Goal: Task Accomplishment & Management: Manage account settings

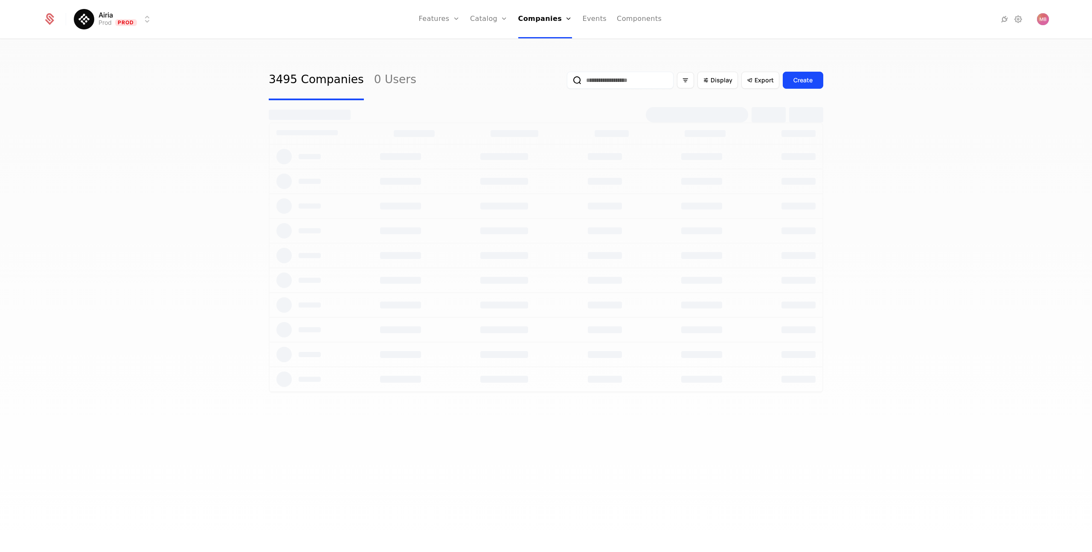
select select "***"
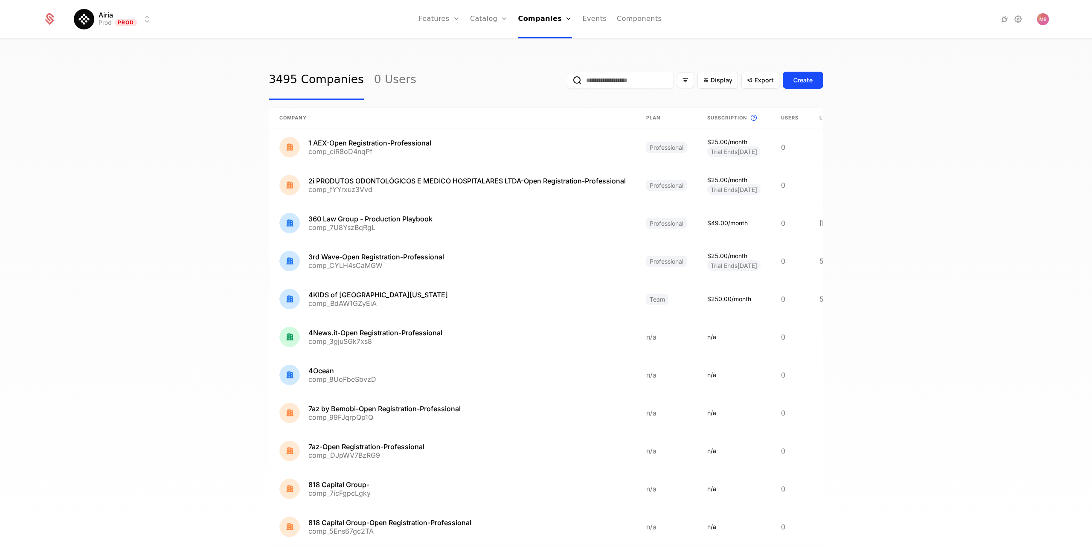
click at [620, 81] on input "email" at bounding box center [620, 80] width 107 height 17
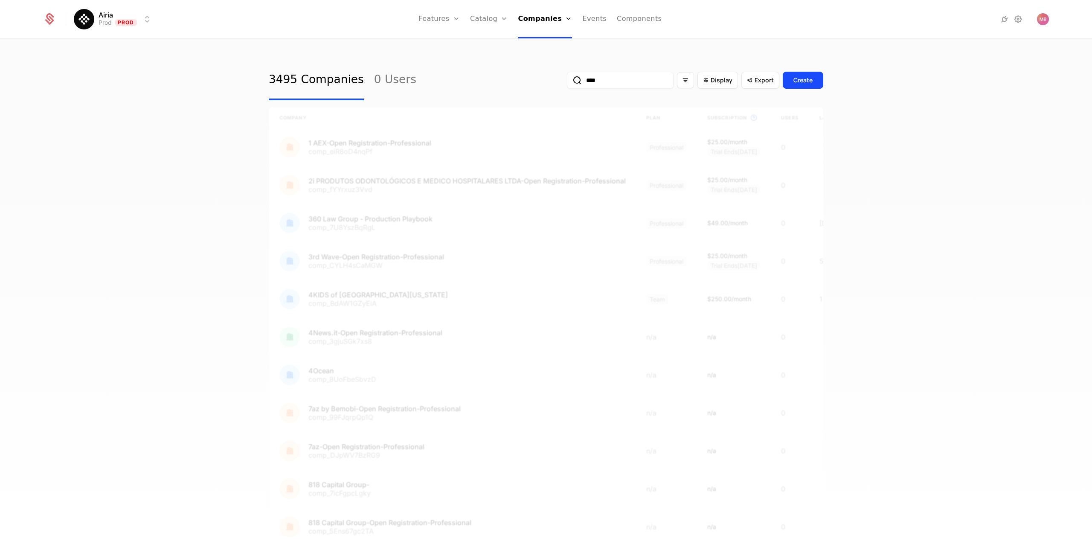
click at [614, 81] on input "****" at bounding box center [620, 80] width 107 height 17
type input "****"
click at [567, 82] on button "submit" at bounding box center [567, 82] width 0 height 0
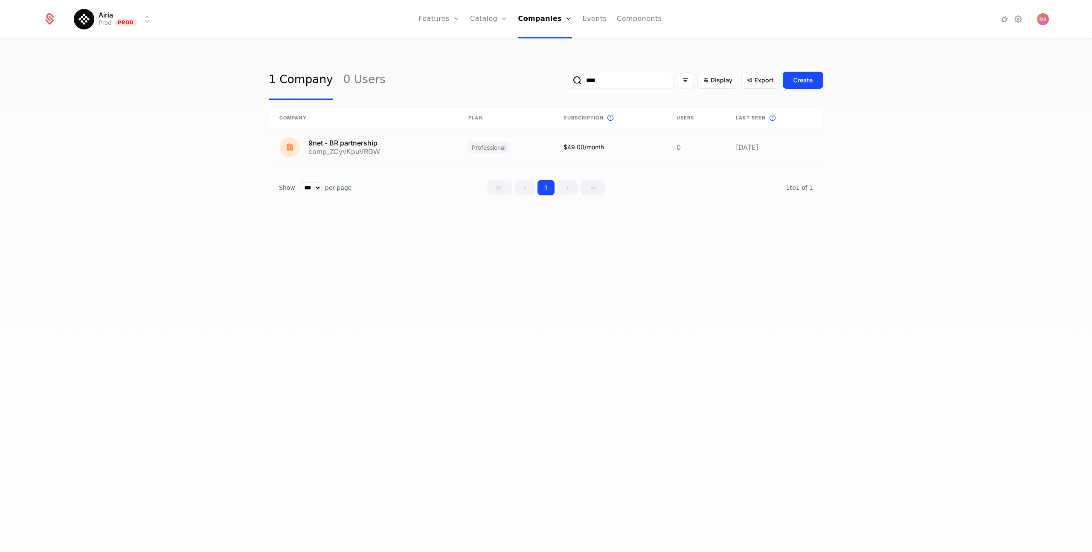
click at [351, 147] on link at bounding box center [363, 147] width 189 height 38
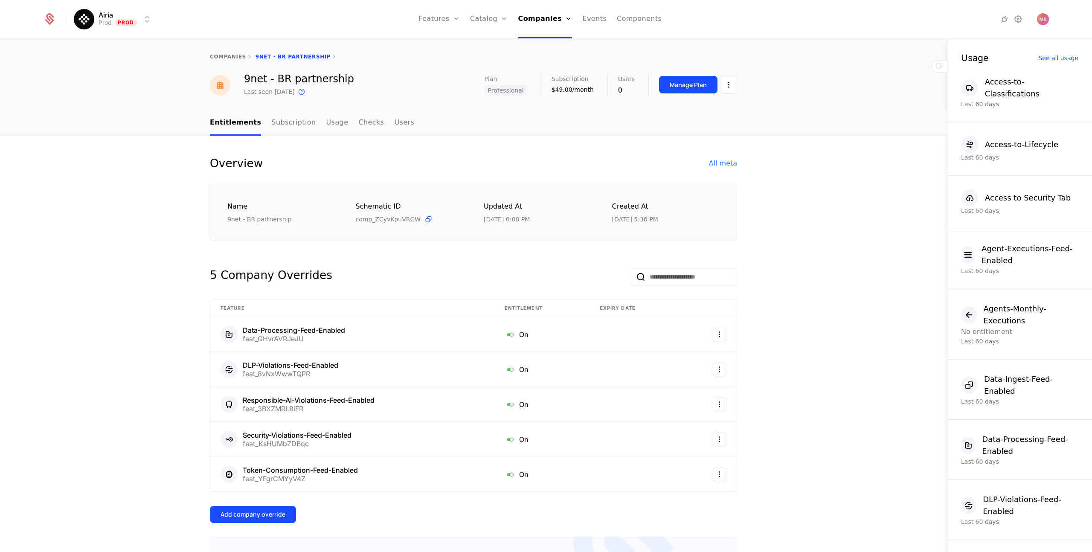
select select "***"
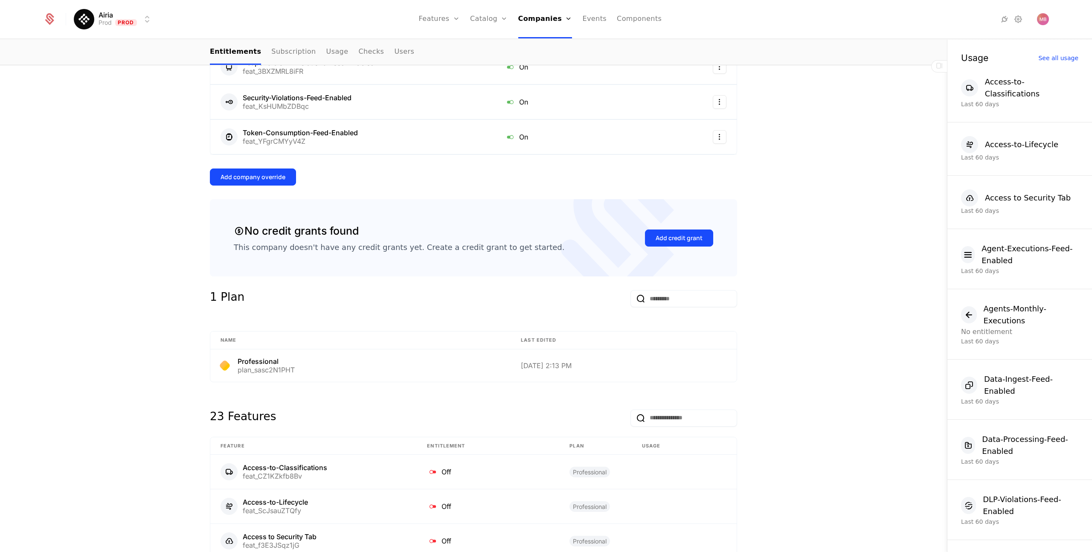
scroll to position [326, 0]
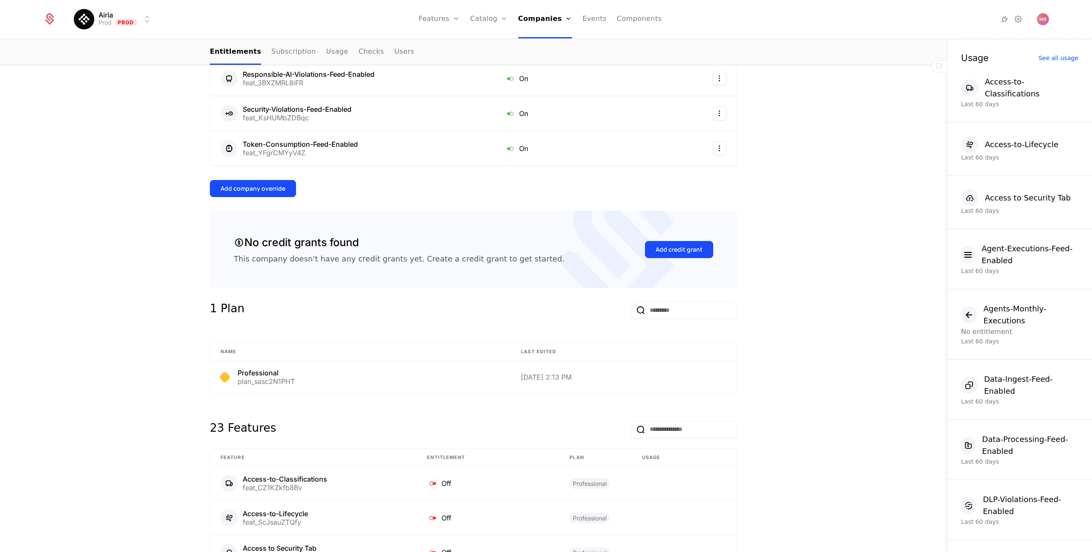
click at [255, 191] on div "Add company override" at bounding box center [252, 188] width 65 height 9
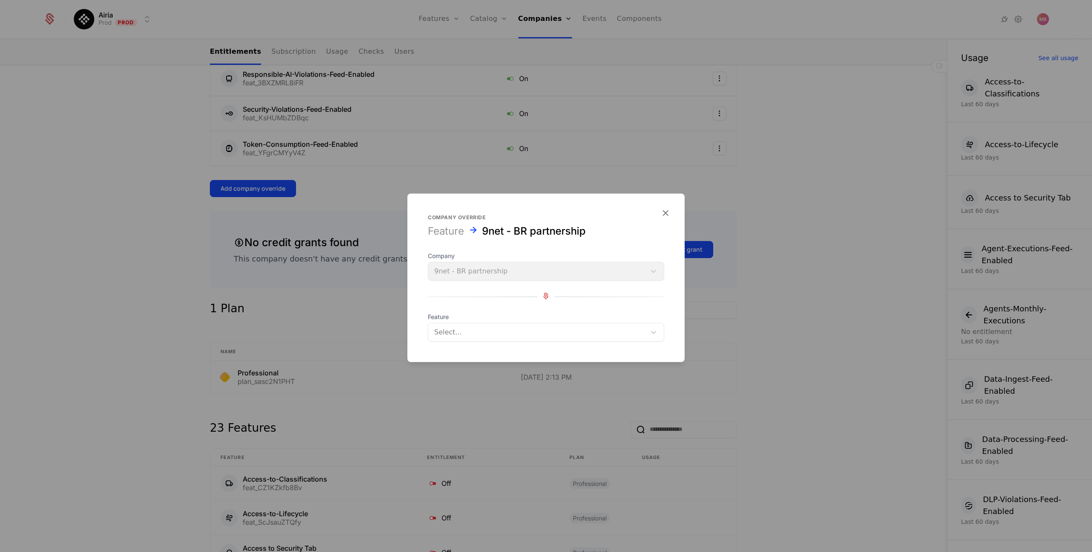
click at [466, 334] on div at bounding box center [537, 332] width 206 height 12
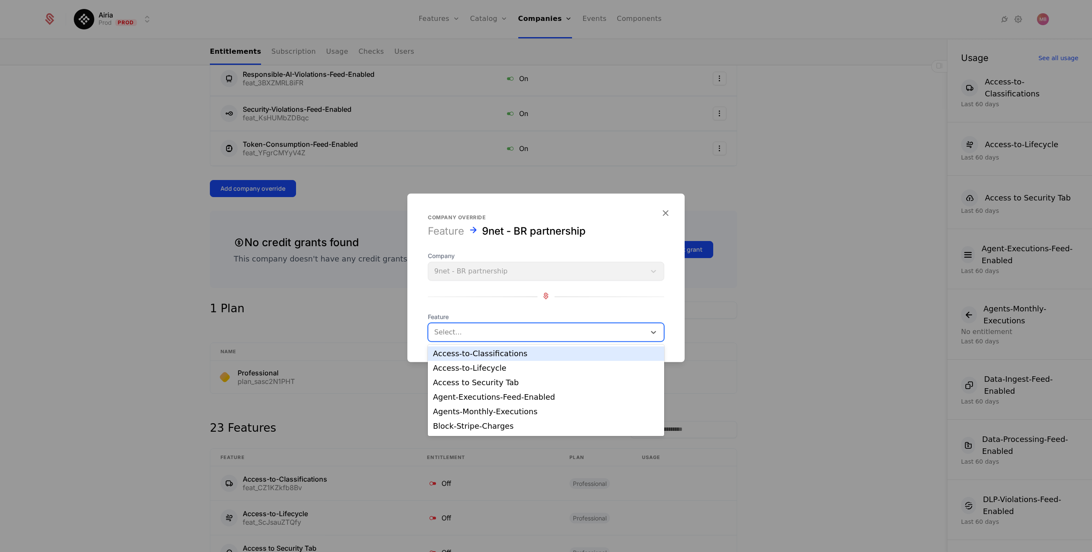
click at [478, 356] on div "Access-to-Classifications" at bounding box center [546, 354] width 226 height 8
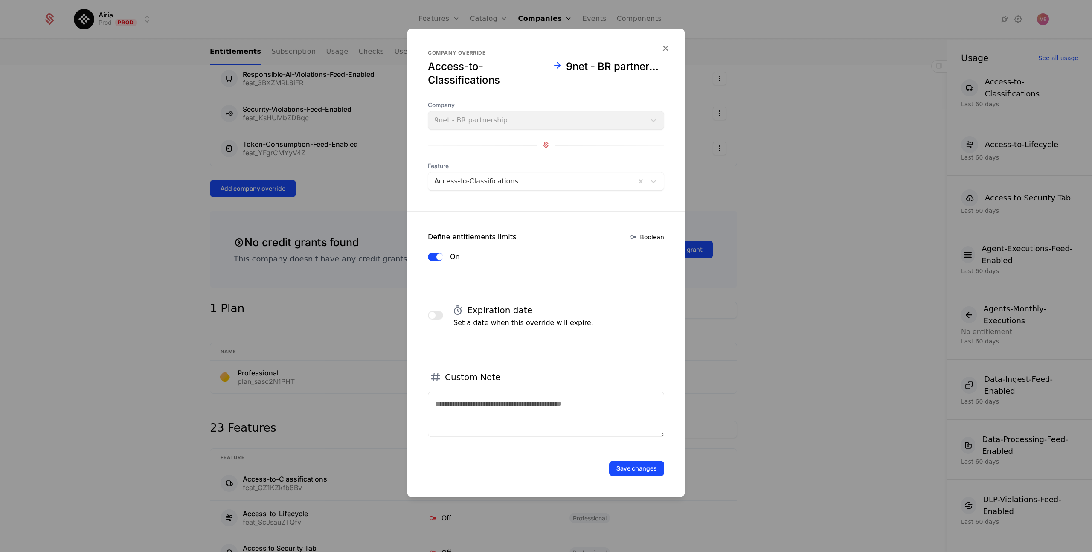
click at [628, 465] on button "Save changes" at bounding box center [636, 467] width 55 height 15
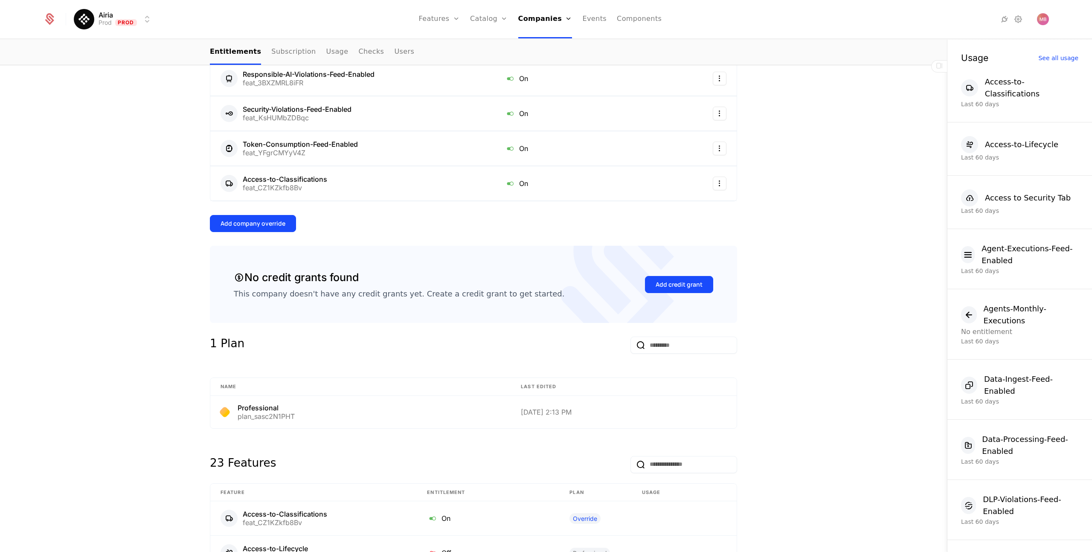
click at [263, 225] on div "Add company override" at bounding box center [252, 223] width 65 height 9
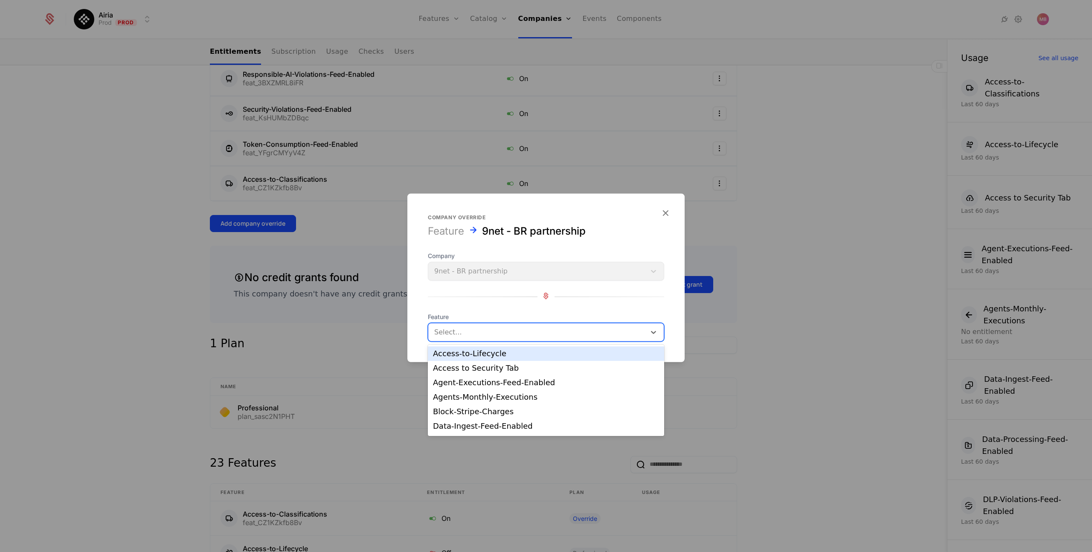
click at [469, 337] on div at bounding box center [537, 332] width 206 height 12
click at [479, 353] on div "Access-to-Lifecycle" at bounding box center [546, 354] width 226 height 8
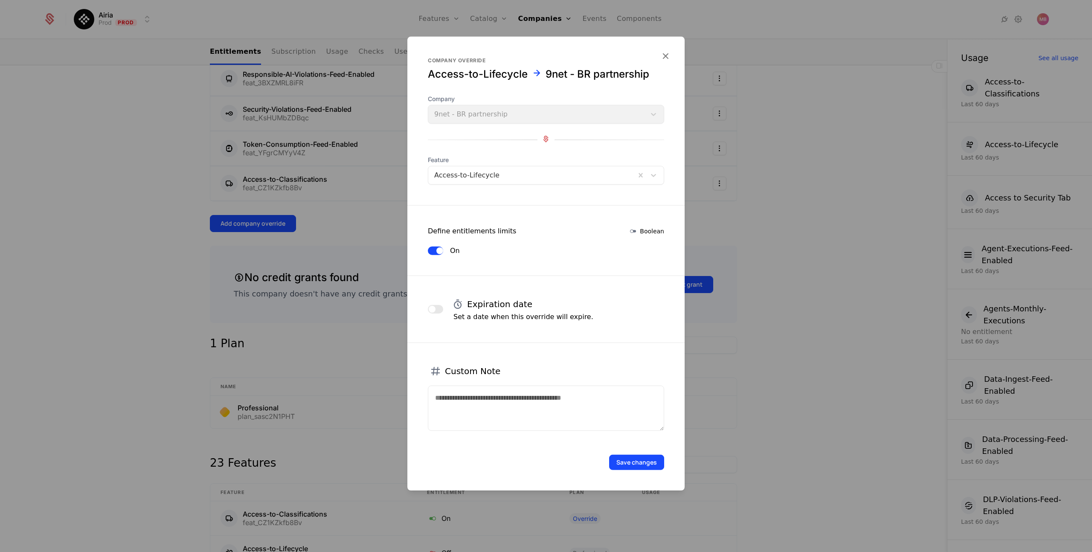
click at [626, 462] on button "Save changes" at bounding box center [636, 462] width 55 height 15
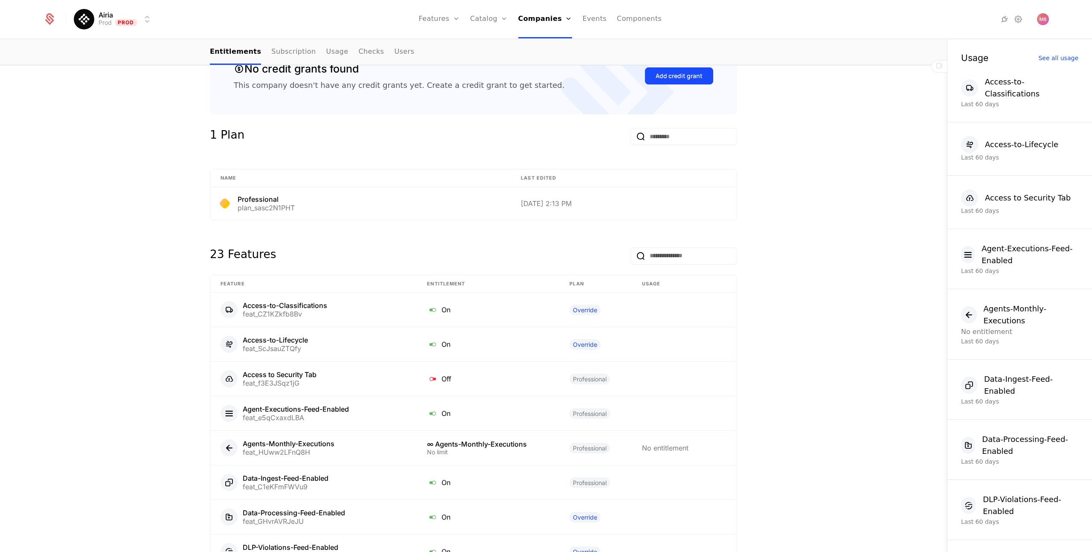
scroll to position [339, 0]
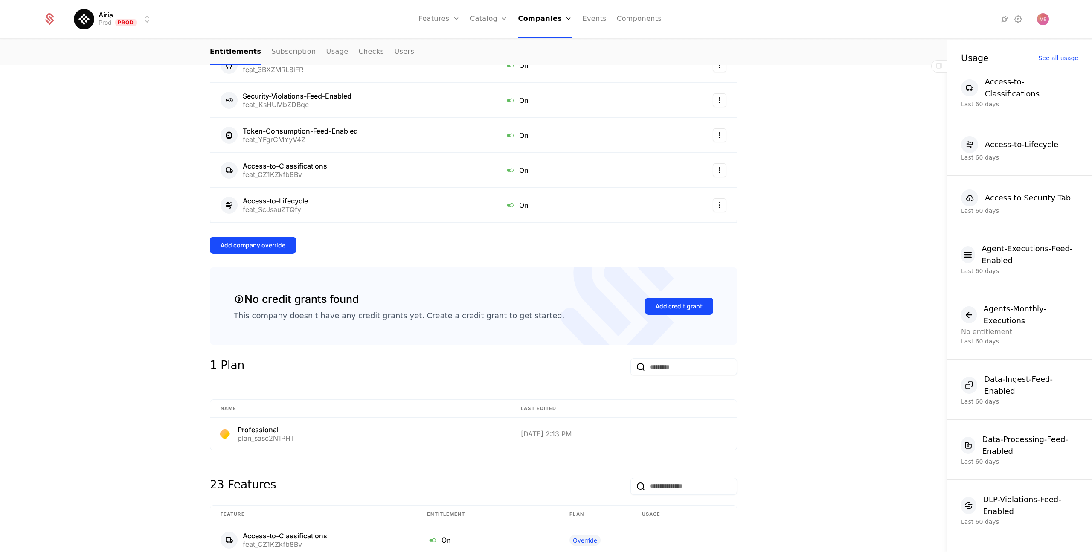
click at [254, 242] on div "Add company override" at bounding box center [252, 245] width 65 height 9
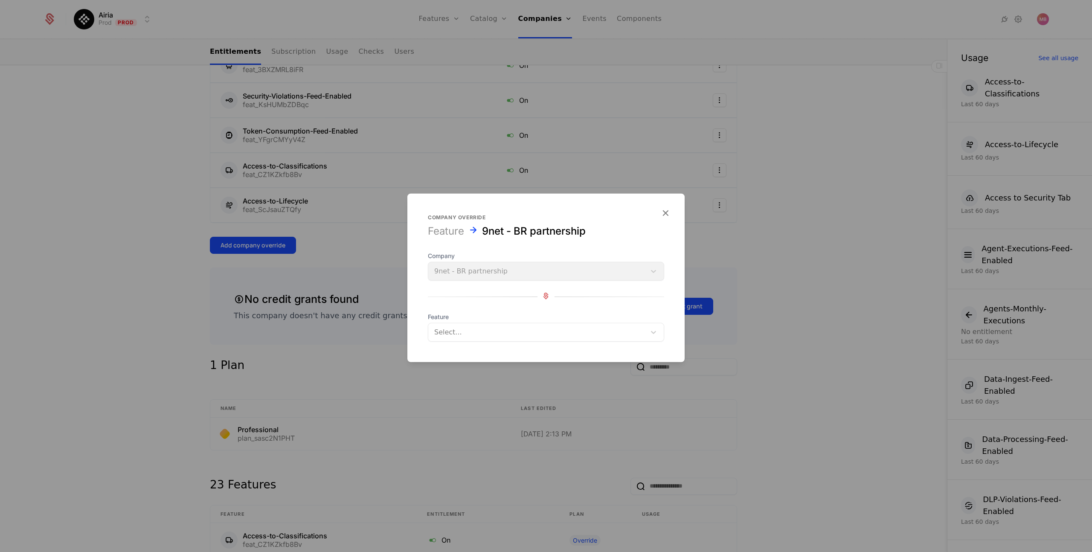
click at [474, 334] on div at bounding box center [537, 332] width 206 height 12
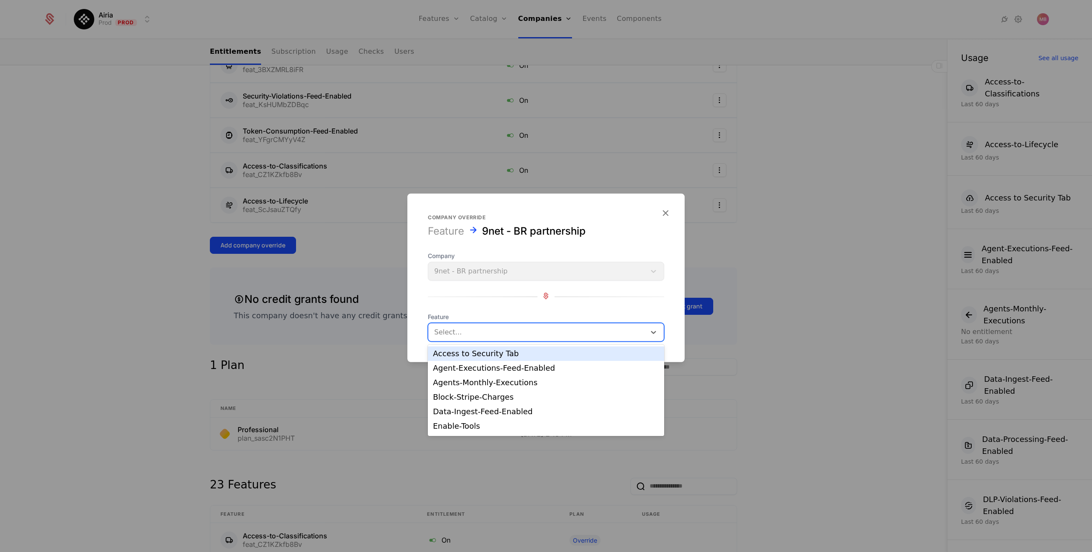
click at [497, 355] on div "Access to Security Tab" at bounding box center [546, 354] width 226 height 8
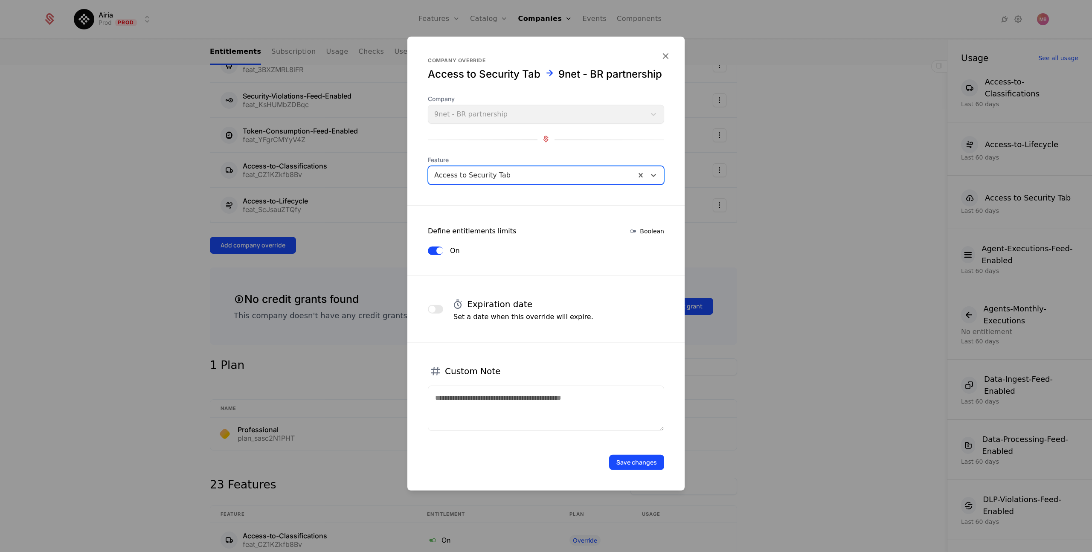
click at [625, 460] on button "Save changes" at bounding box center [636, 462] width 55 height 15
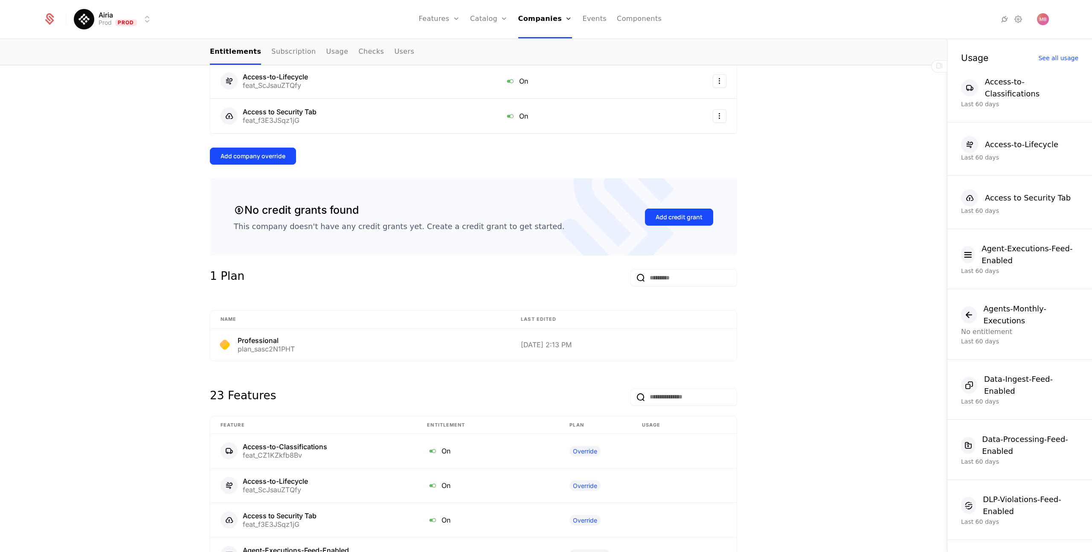
scroll to position [354, 0]
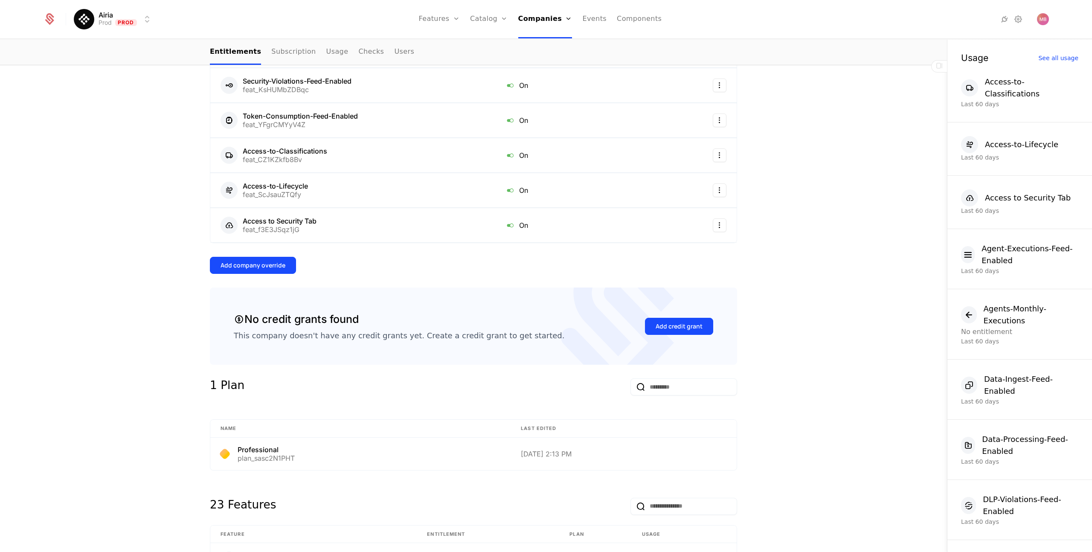
click at [281, 270] on button "Add company override" at bounding box center [253, 265] width 86 height 17
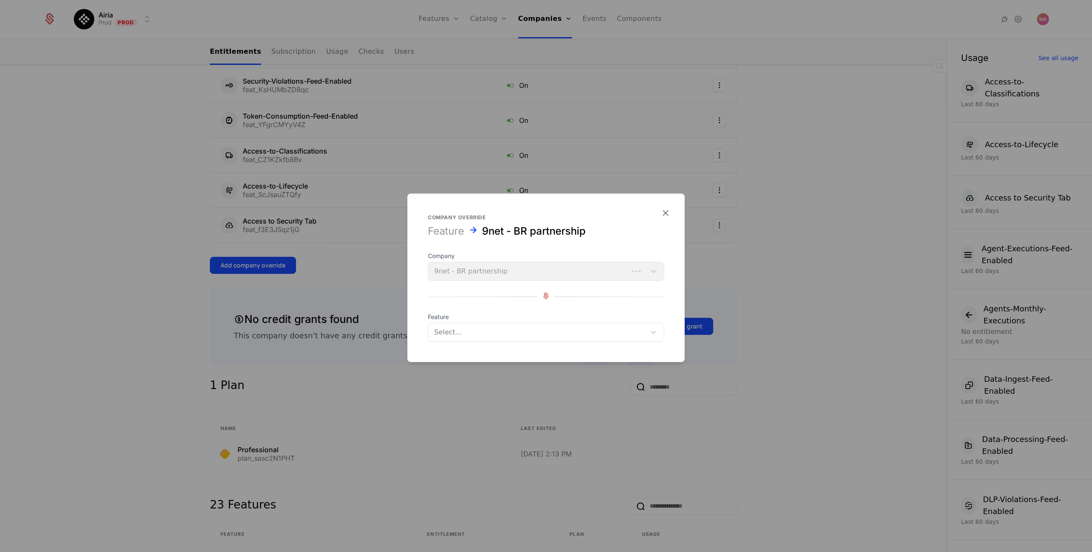
click at [475, 339] on div "Select..." at bounding box center [536, 331] width 217 height 15
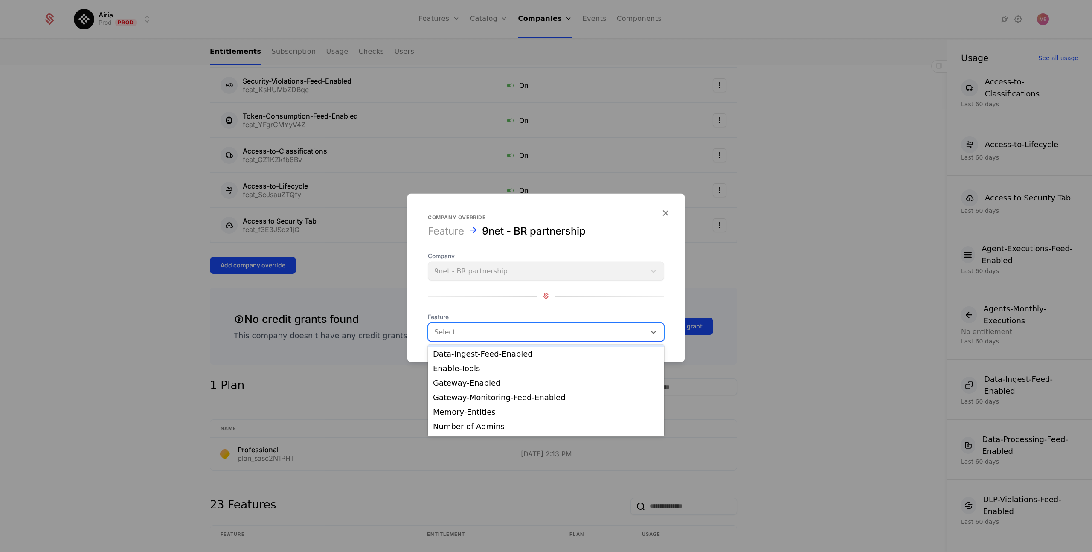
scroll to position [44, 0]
click at [499, 385] on div "Gateway-Enabled" at bounding box center [546, 382] width 226 height 8
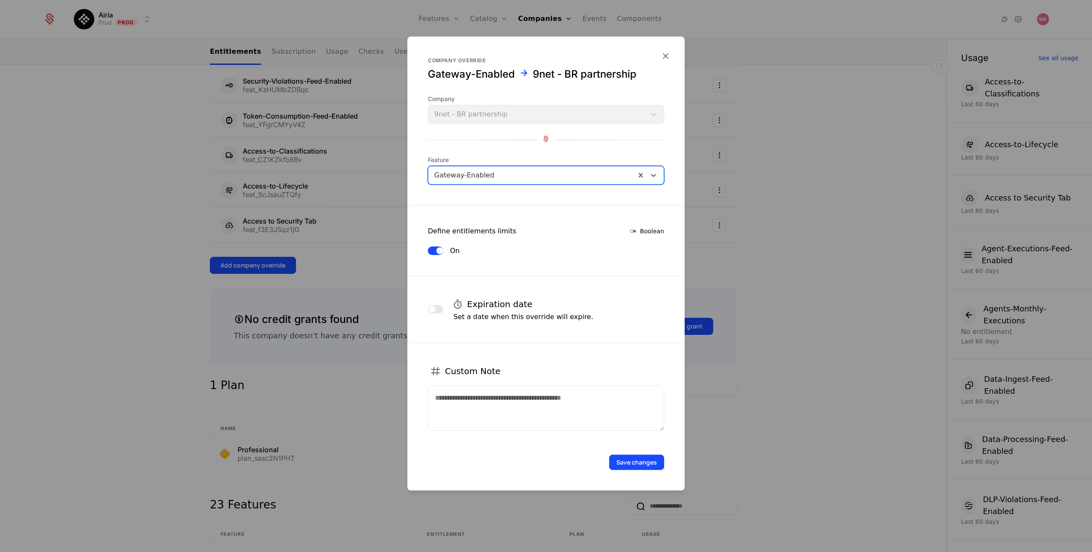
click at [629, 457] on button "Save changes" at bounding box center [636, 462] width 55 height 15
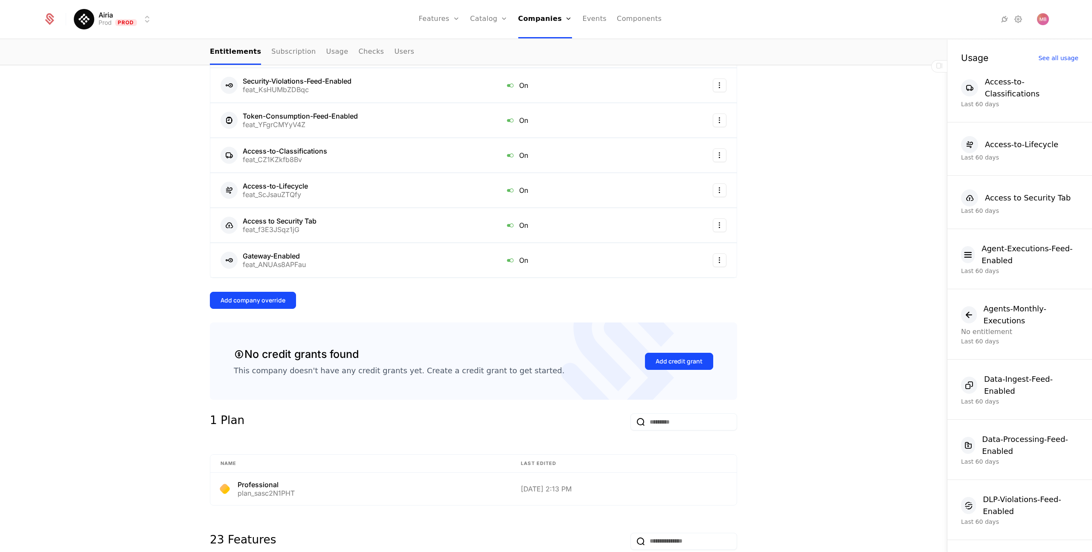
click at [264, 301] on div "Add company override" at bounding box center [252, 300] width 65 height 9
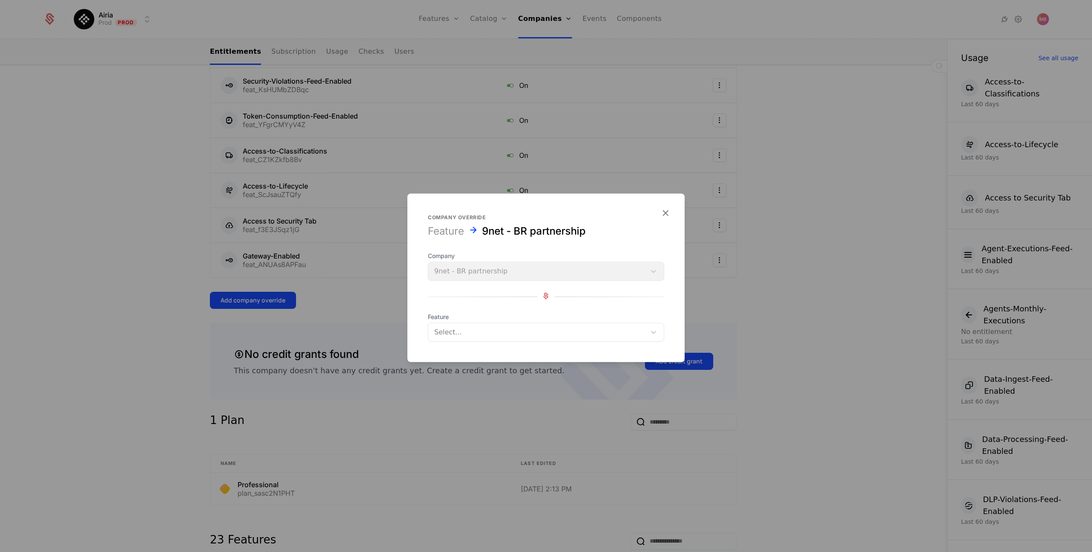
click at [455, 334] on div at bounding box center [537, 332] width 206 height 12
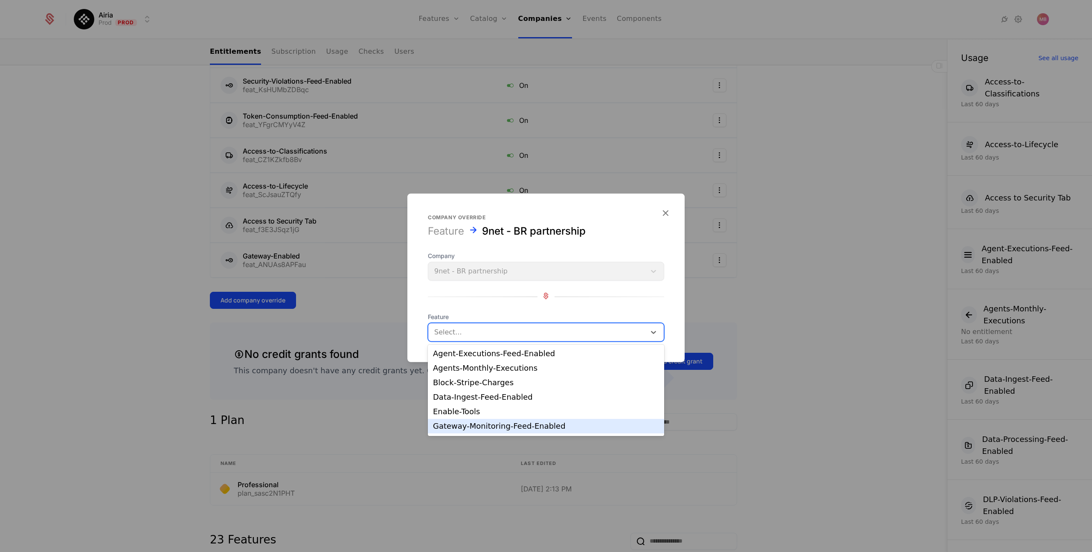
click at [490, 422] on div "Gateway-Monitoring-Feed-Enabled" at bounding box center [546, 426] width 226 height 8
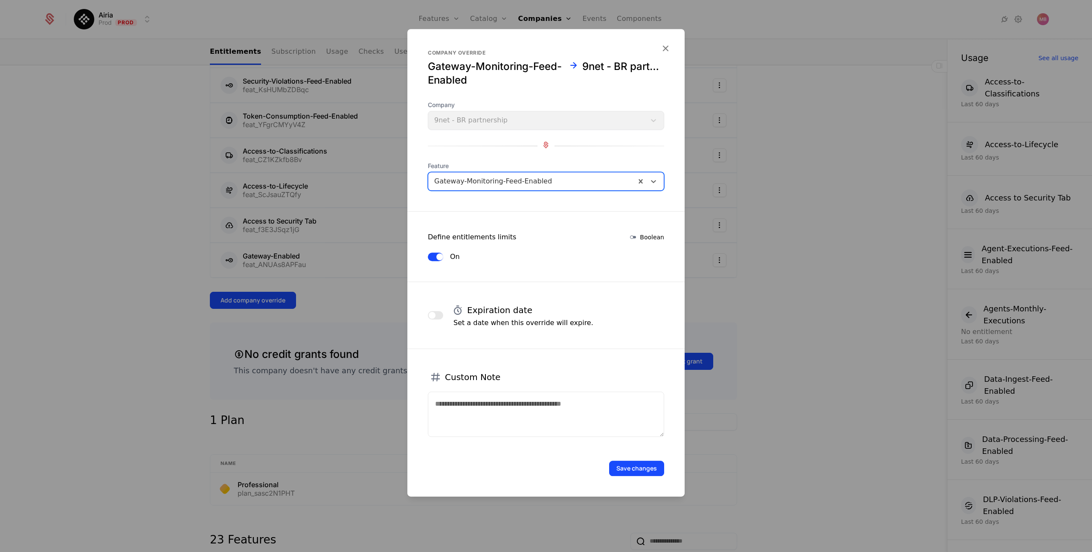
click at [630, 468] on button "Save changes" at bounding box center [636, 467] width 55 height 15
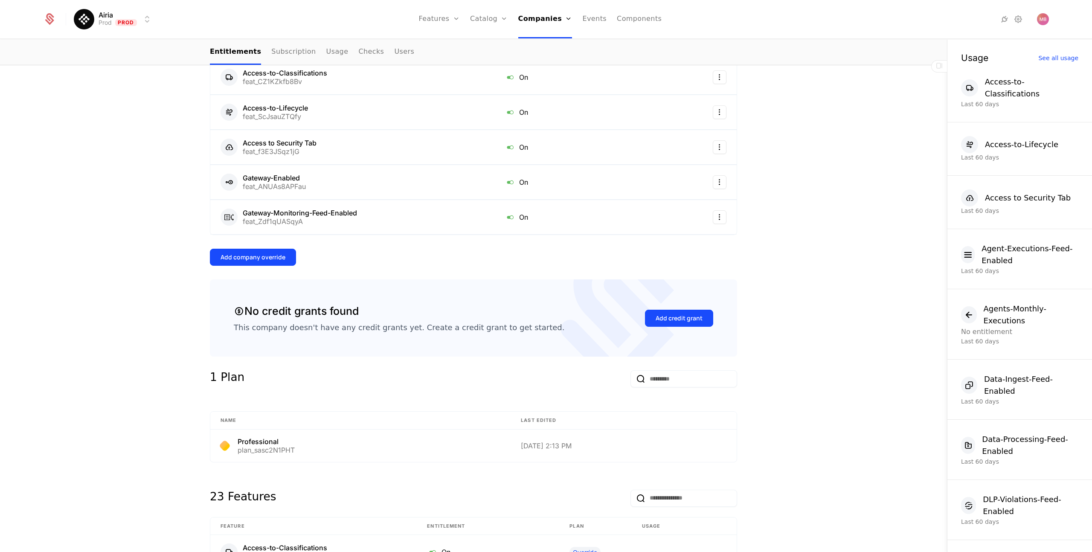
scroll to position [319, 0]
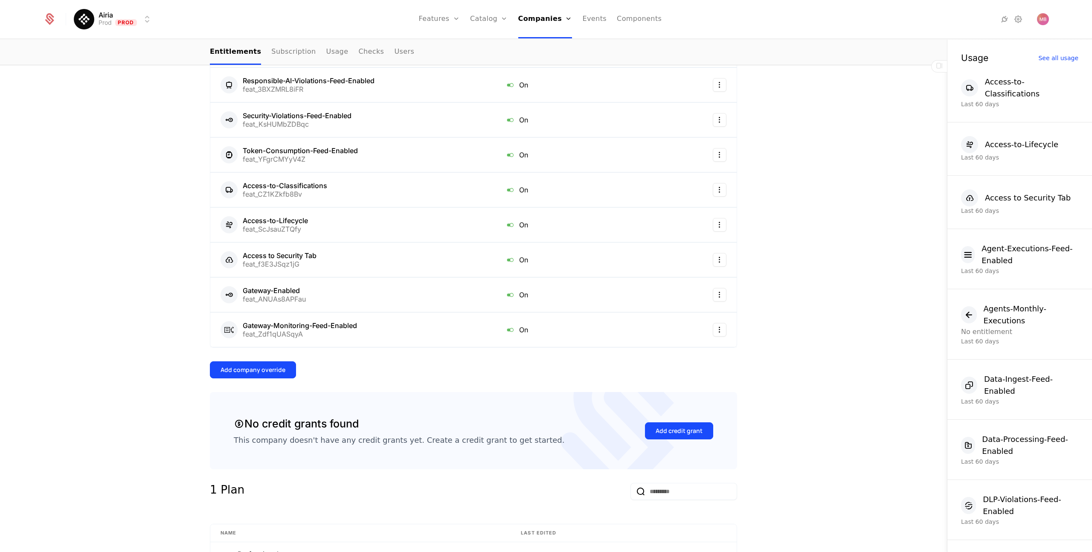
click at [268, 367] on div "Add company override" at bounding box center [252, 369] width 65 height 9
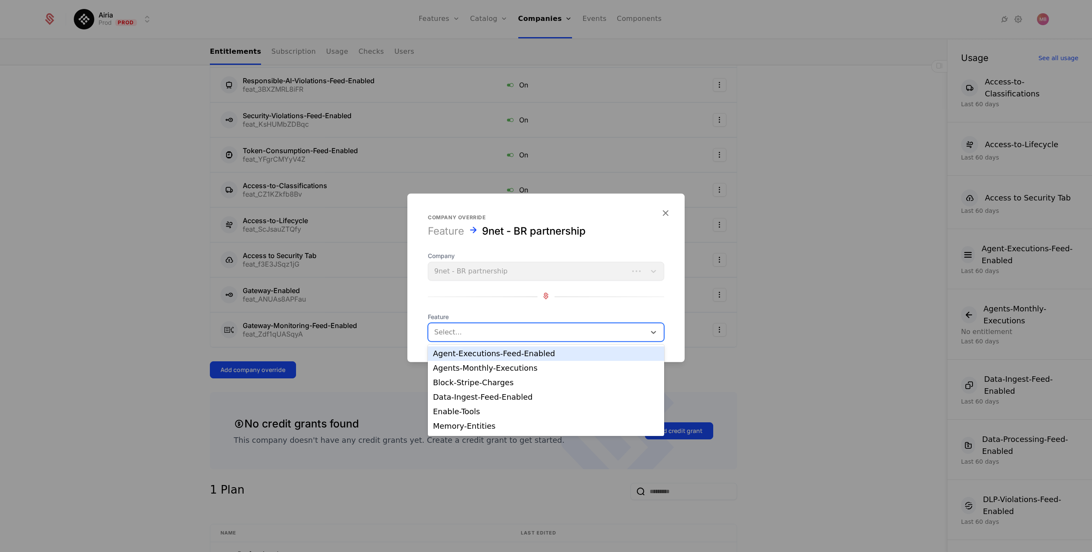
click at [452, 332] on div at bounding box center [537, 332] width 206 height 12
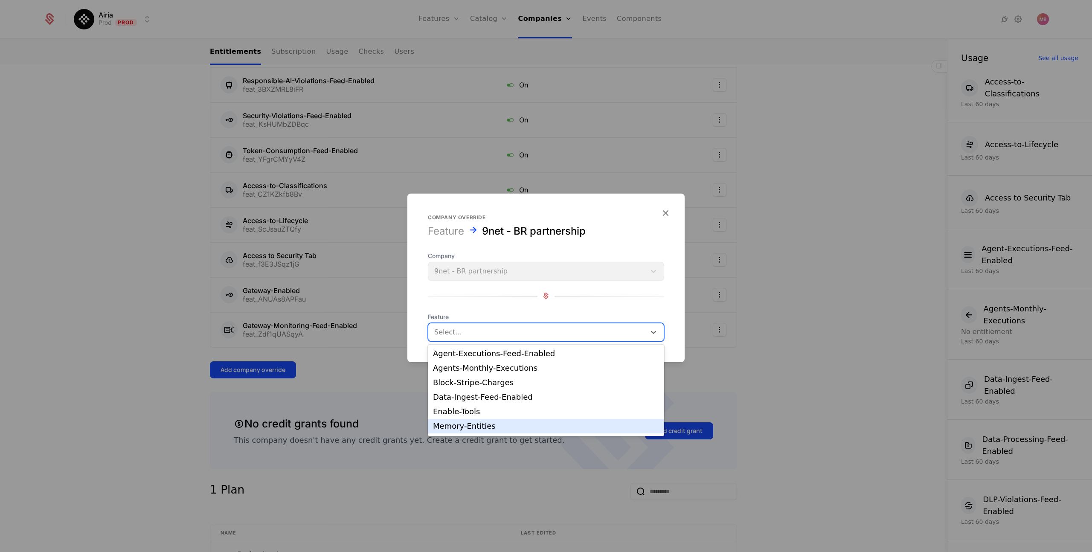
click at [484, 427] on div "Memory-Entities" at bounding box center [546, 426] width 226 height 8
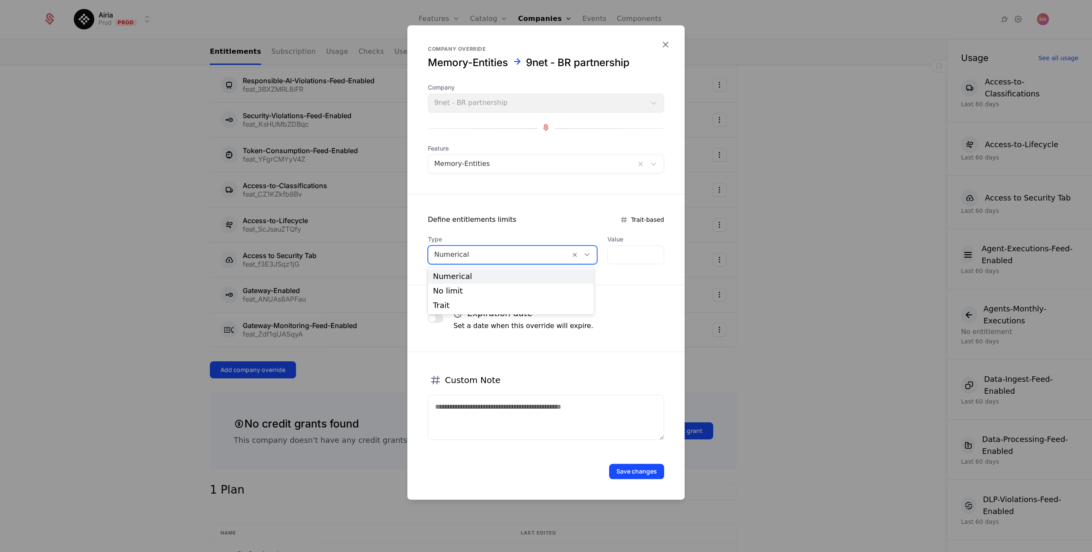
click at [584, 257] on icon at bounding box center [587, 255] width 8 height 8
click at [503, 304] on div "Trait" at bounding box center [511, 305] width 156 height 8
click at [533, 253] on icon at bounding box center [531, 255] width 8 height 8
click at [486, 287] on div "No limit" at bounding box center [484, 291] width 103 height 8
click at [635, 472] on button "Save changes" at bounding box center [636, 470] width 55 height 15
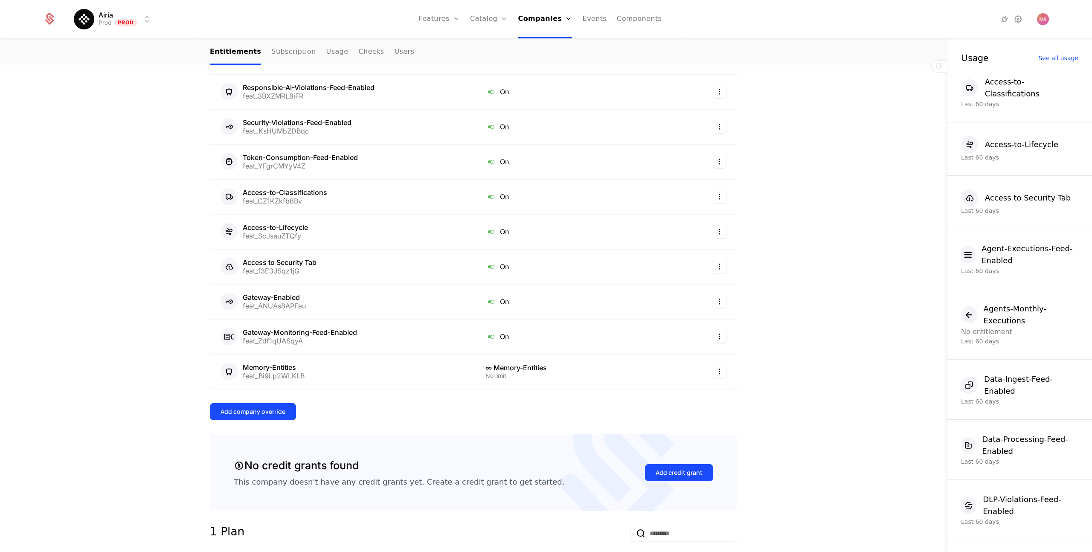
scroll to position [262, 0]
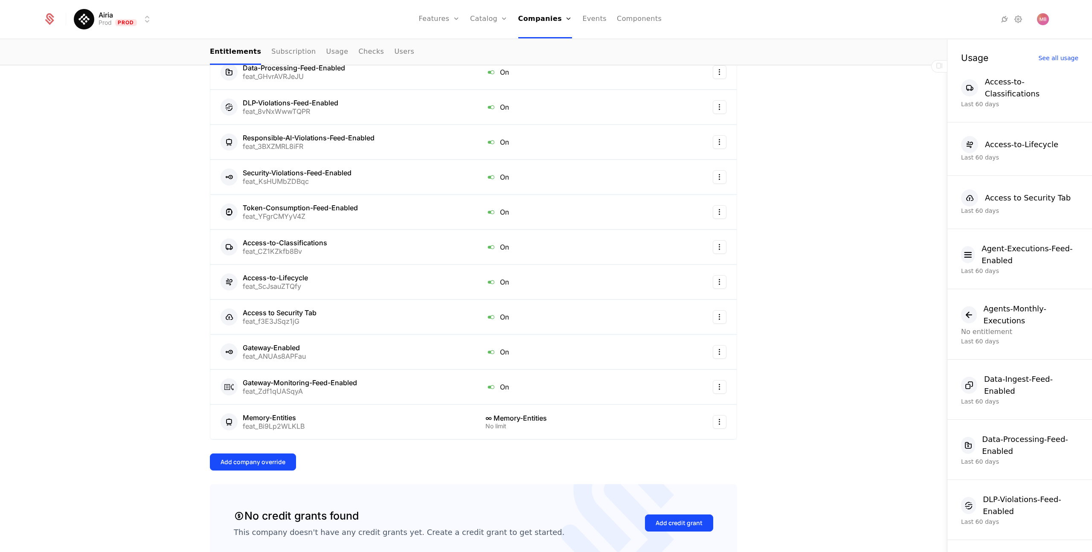
click at [272, 463] on div "Add company override" at bounding box center [252, 461] width 65 height 9
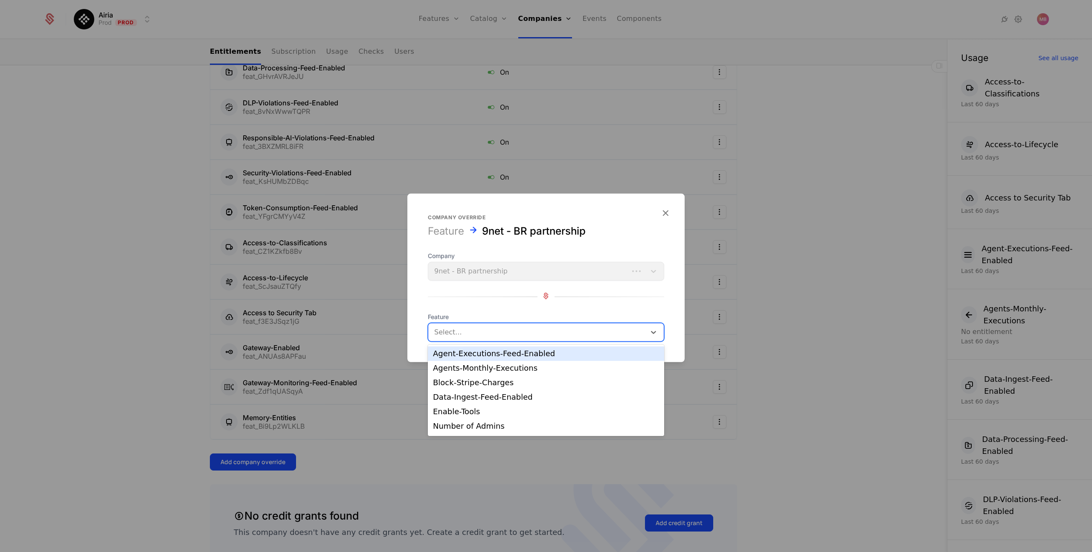
click at [459, 336] on div at bounding box center [537, 332] width 206 height 12
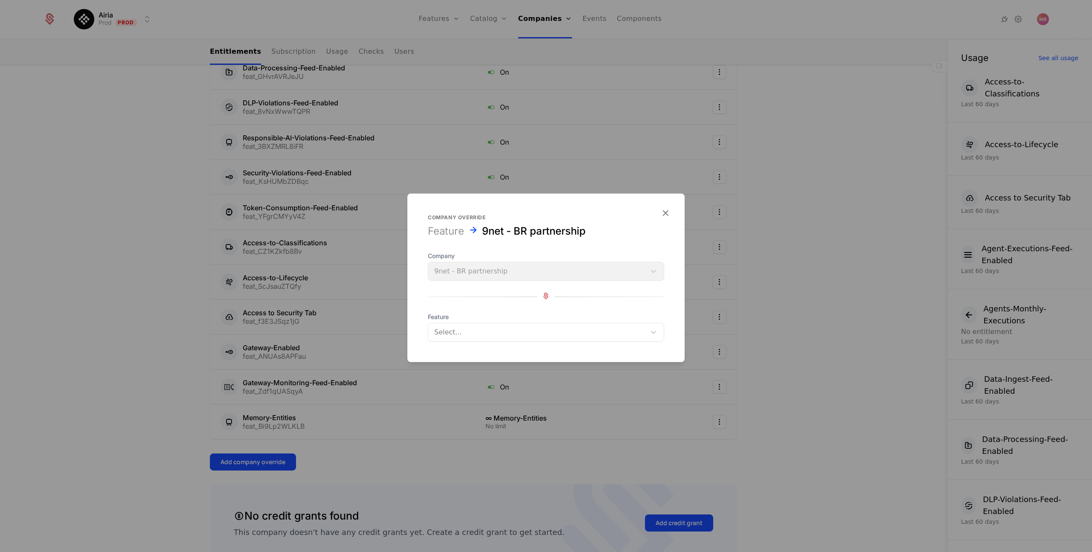
click at [427, 457] on div at bounding box center [546, 276] width 1092 height 552
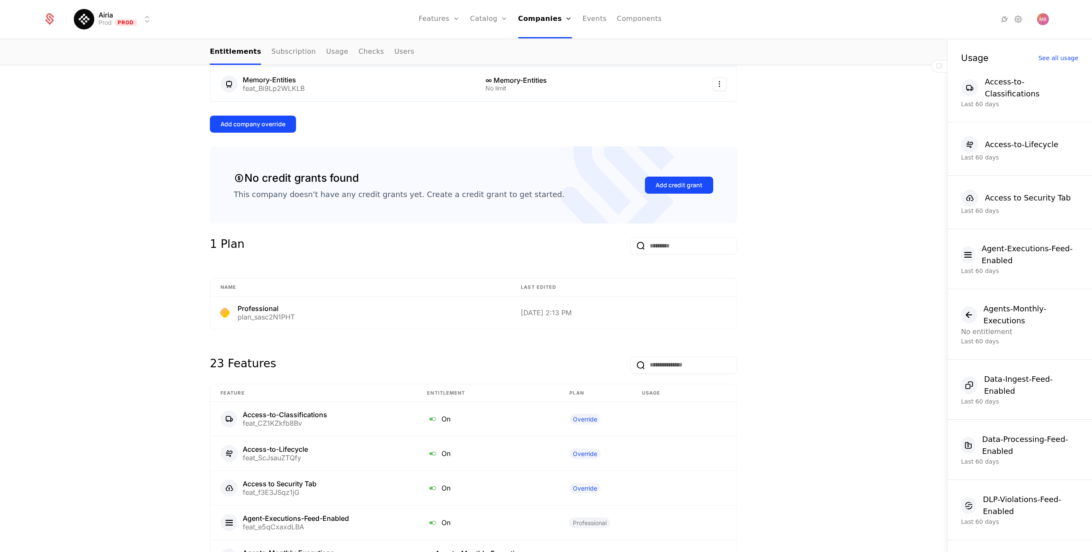
scroll to position [520, 0]
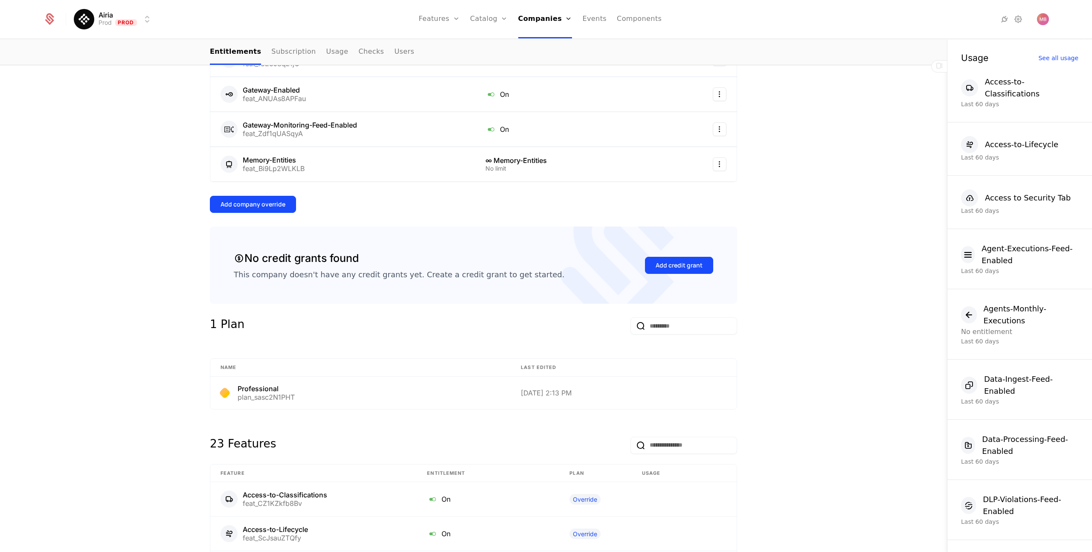
click at [252, 202] on div "Add company override" at bounding box center [252, 204] width 65 height 9
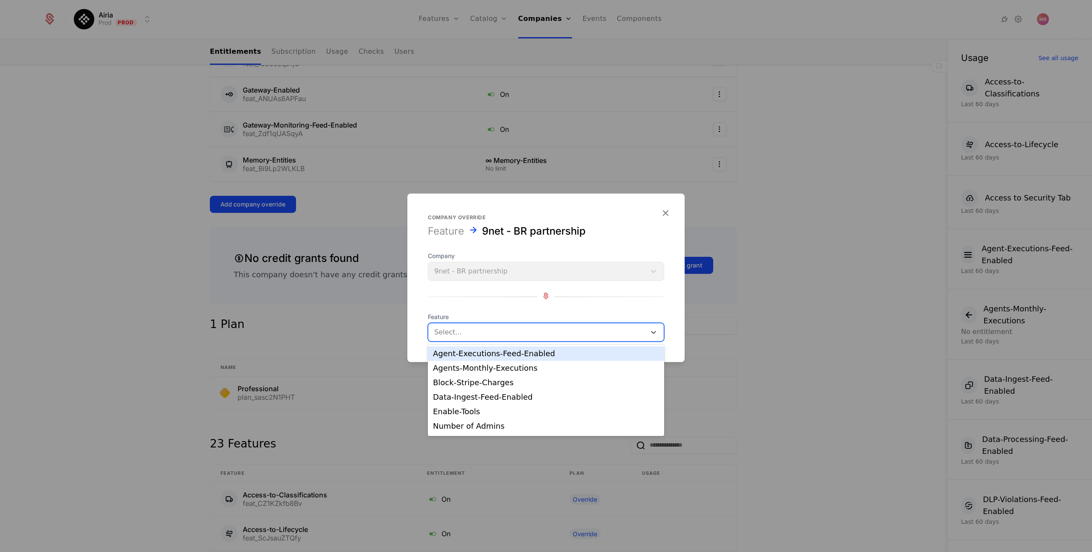
click at [452, 333] on div at bounding box center [537, 332] width 206 height 12
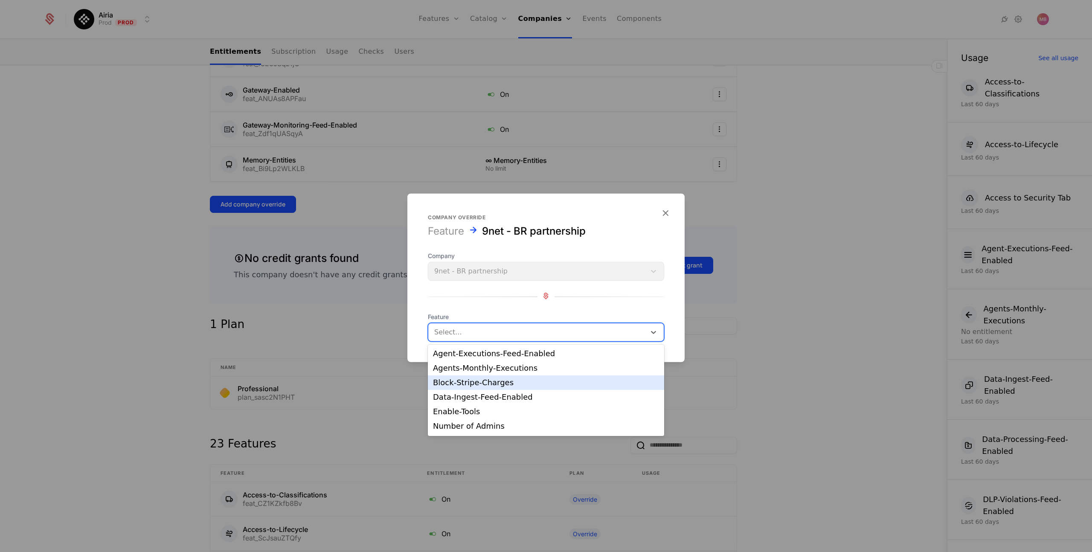
scroll to position [23, 0]
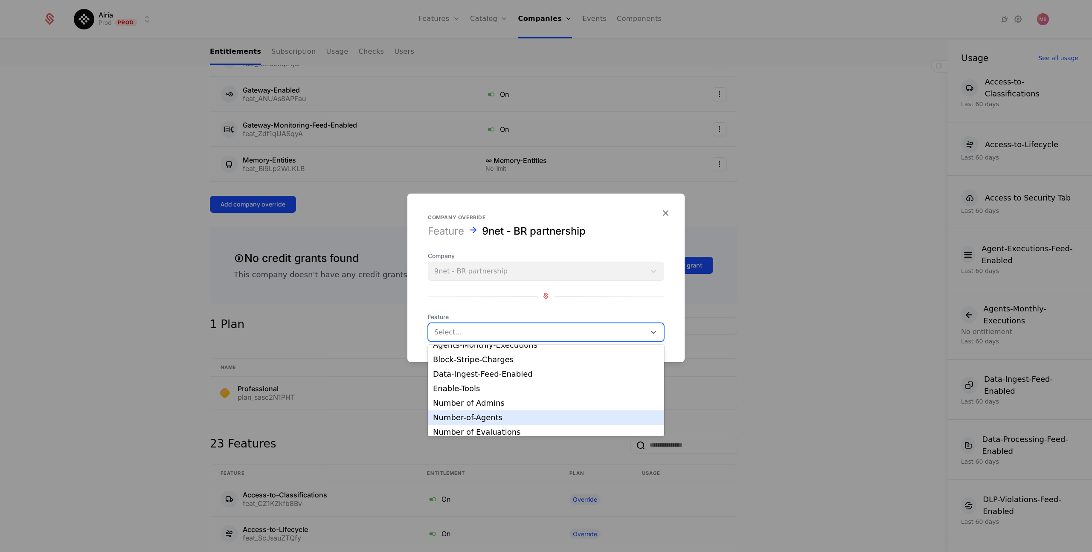
click at [493, 414] on div "Number-of-Agents" at bounding box center [546, 418] width 226 height 8
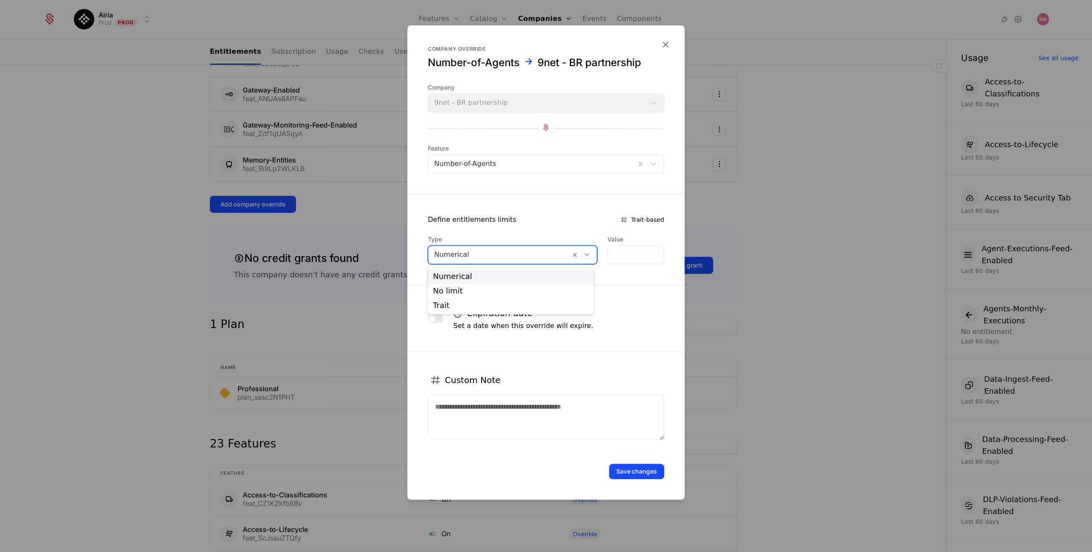
click at [584, 255] on icon at bounding box center [587, 255] width 8 height 8
click at [504, 289] on div "No limit" at bounding box center [511, 291] width 156 height 8
click at [625, 470] on button "Save changes" at bounding box center [636, 470] width 55 height 15
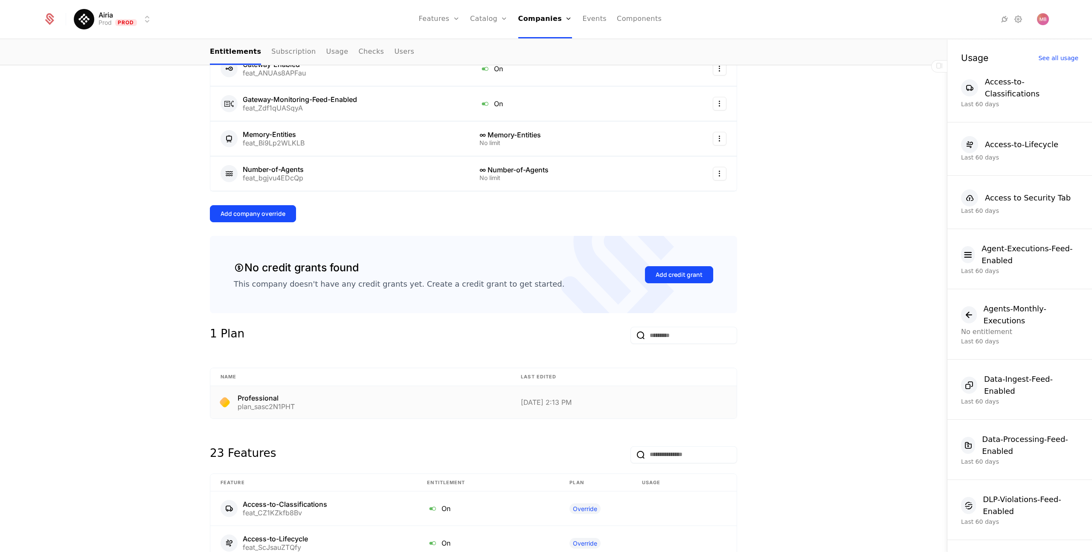
scroll to position [545, 0]
click at [263, 218] on div "Add company override" at bounding box center [252, 214] width 65 height 9
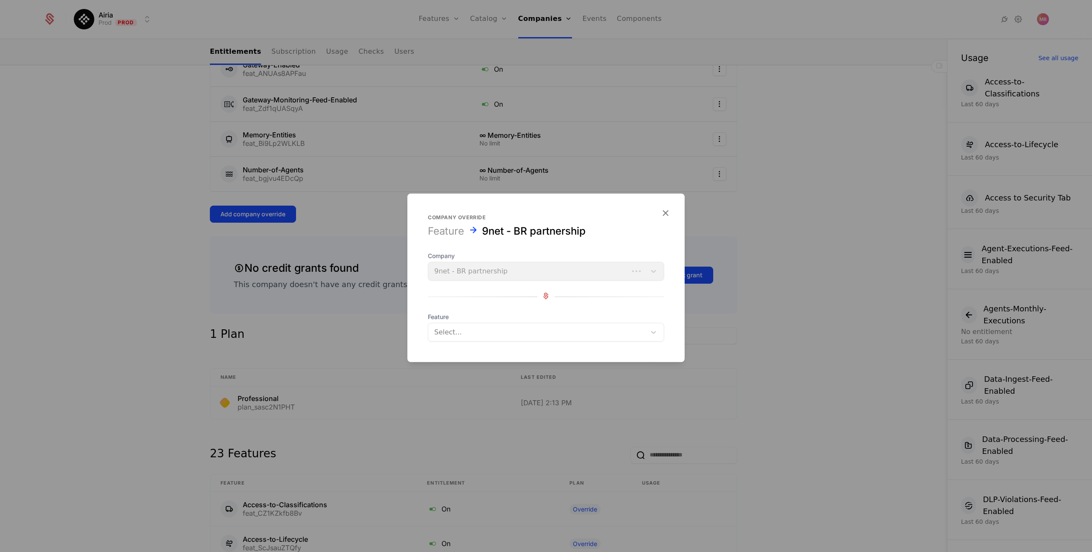
click at [460, 329] on div at bounding box center [537, 332] width 206 height 12
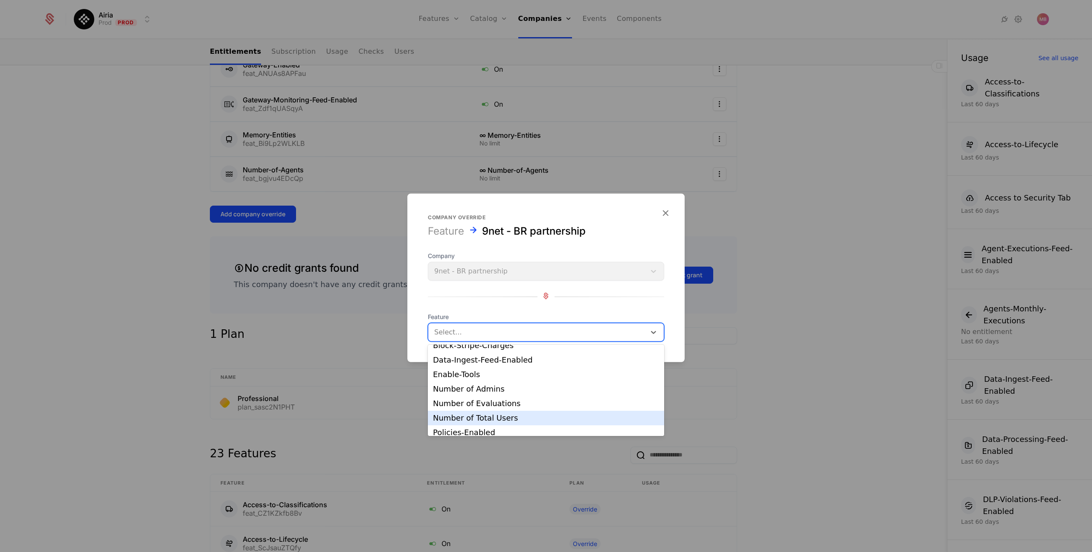
scroll to position [43, 0]
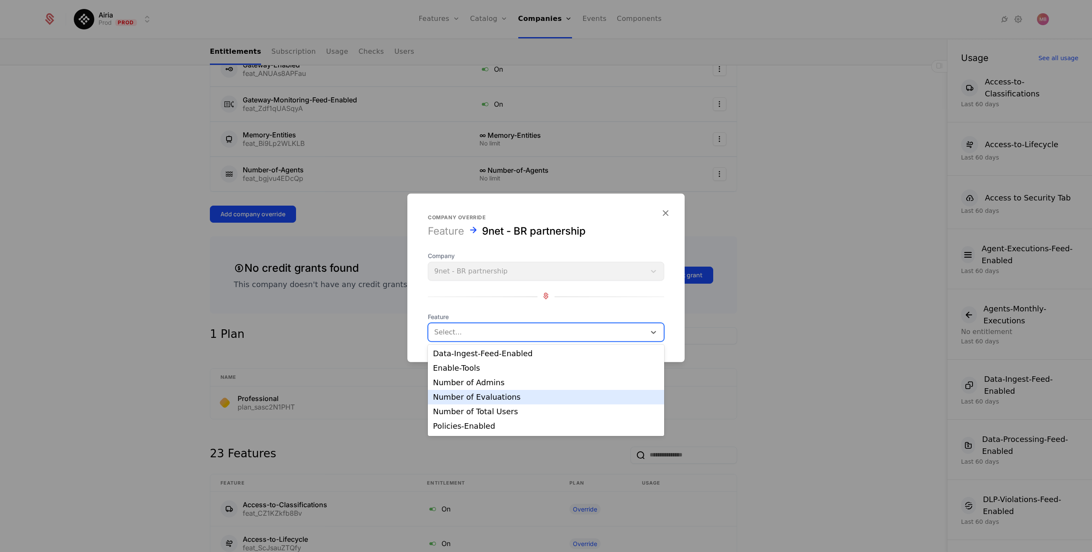
click at [500, 400] on div "Number of Evaluations" at bounding box center [546, 397] width 226 height 8
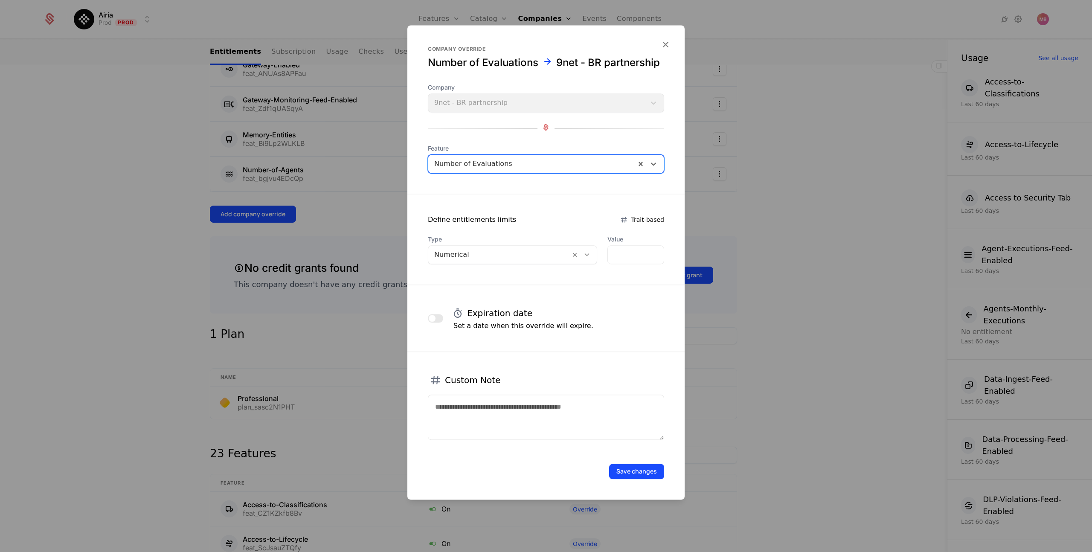
click at [637, 475] on button "Save changes" at bounding box center [636, 470] width 55 height 15
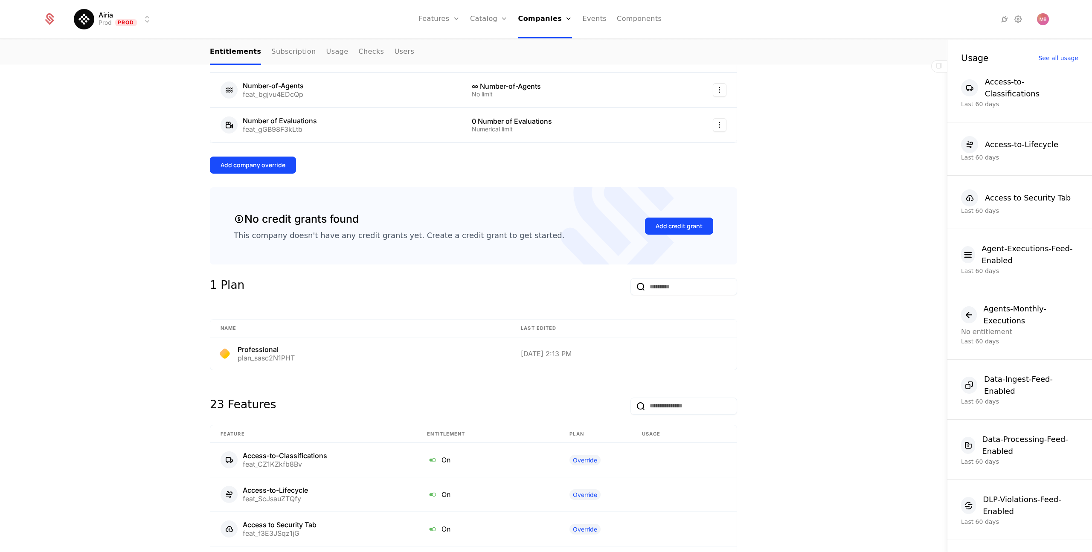
scroll to position [493, 0]
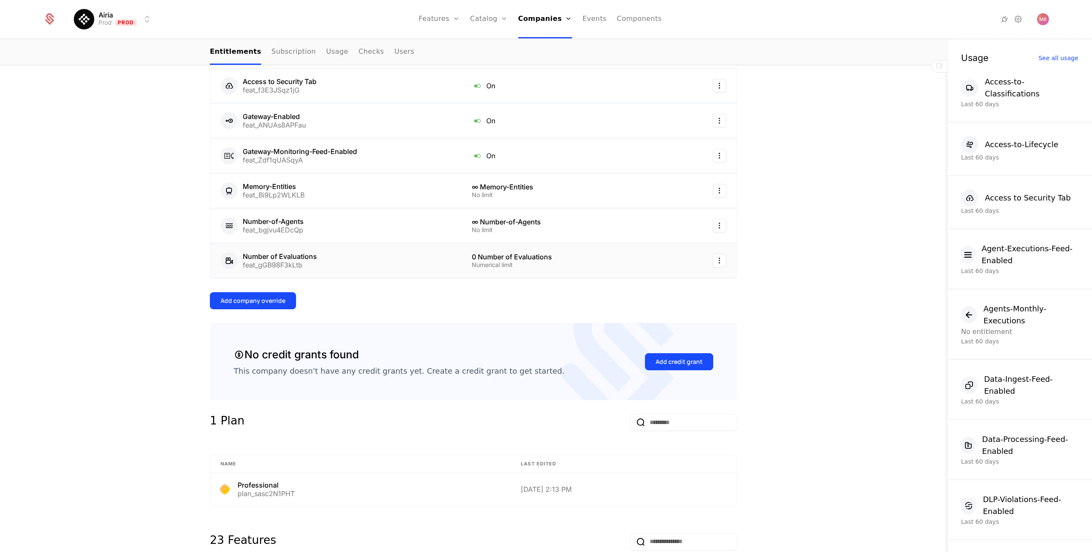
click at [362, 260] on div "Number of Evaluations feat_gGB98F3kLtb" at bounding box center [335, 260] width 231 height 17
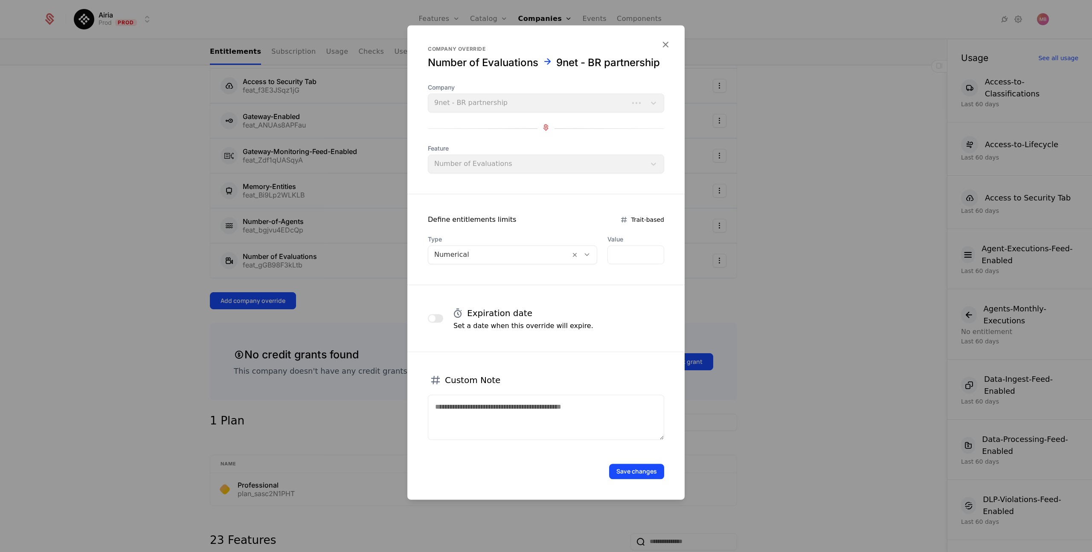
click at [485, 259] on div at bounding box center [499, 255] width 130 height 12
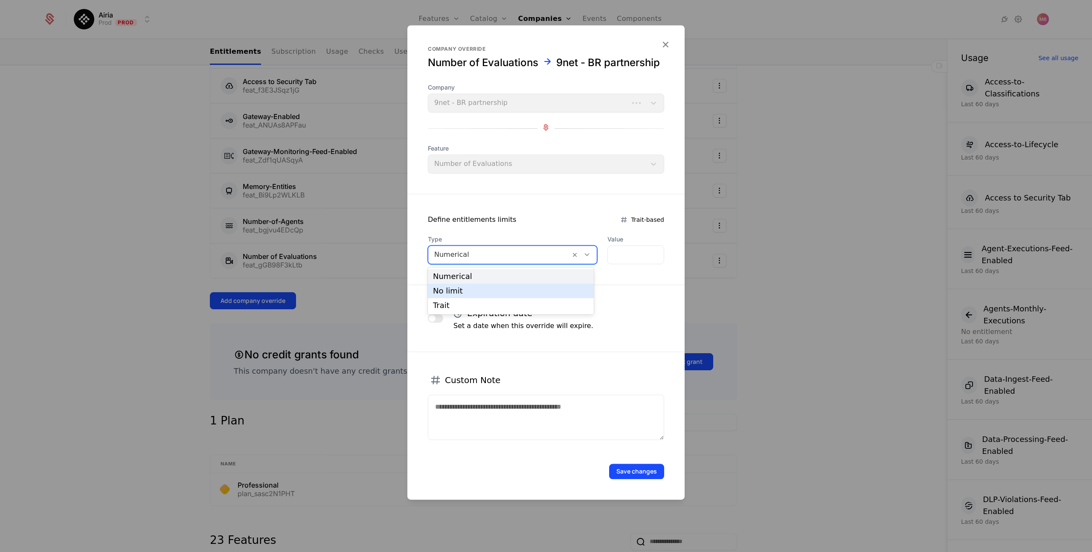
click at [483, 287] on div "No limit" at bounding box center [511, 291] width 156 height 8
click at [638, 472] on button "Save changes" at bounding box center [636, 470] width 55 height 15
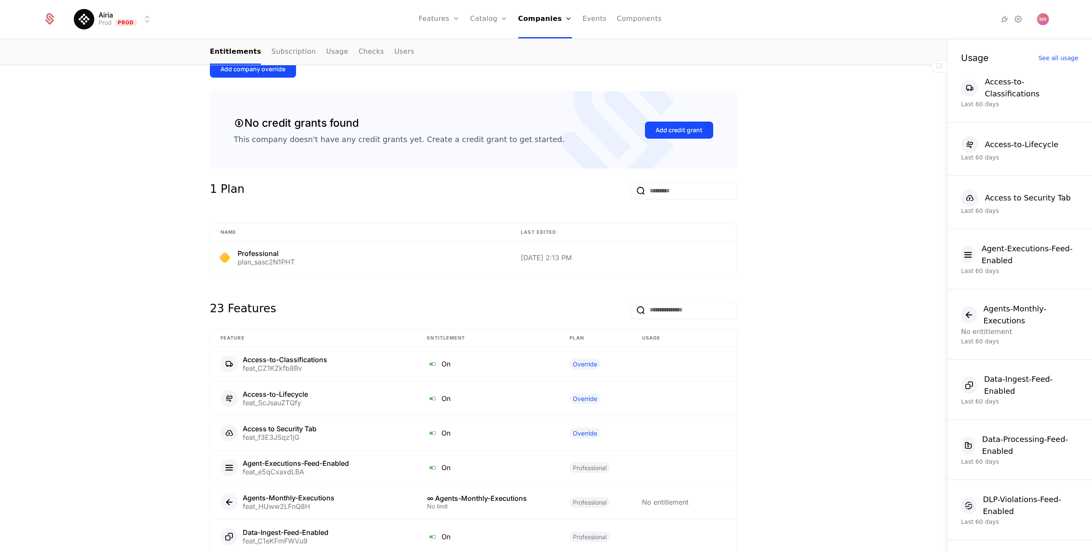
scroll to position [521, 0]
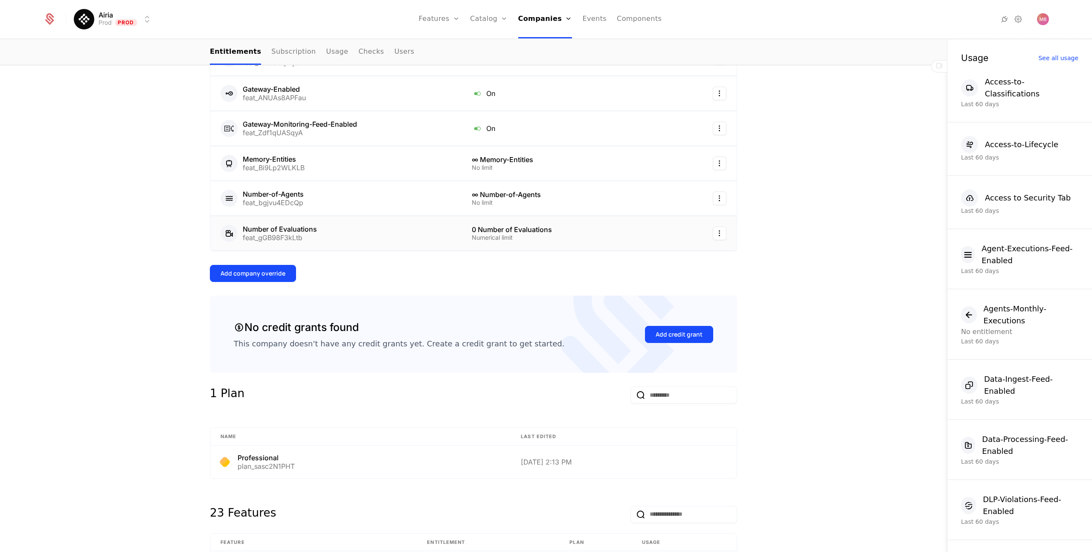
click at [382, 234] on div "Number of Evaluations feat_gGB98F3kLtb" at bounding box center [335, 233] width 231 height 17
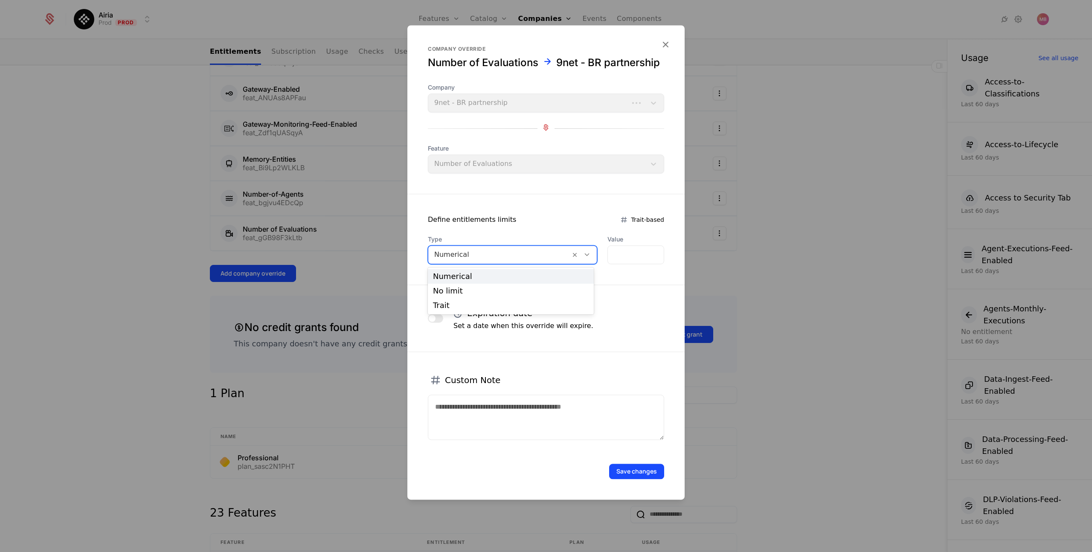
click at [585, 257] on icon at bounding box center [587, 255] width 8 height 8
click at [561, 296] on div "No limit" at bounding box center [511, 291] width 166 height 14
click at [647, 472] on button "Save changes" at bounding box center [636, 470] width 55 height 15
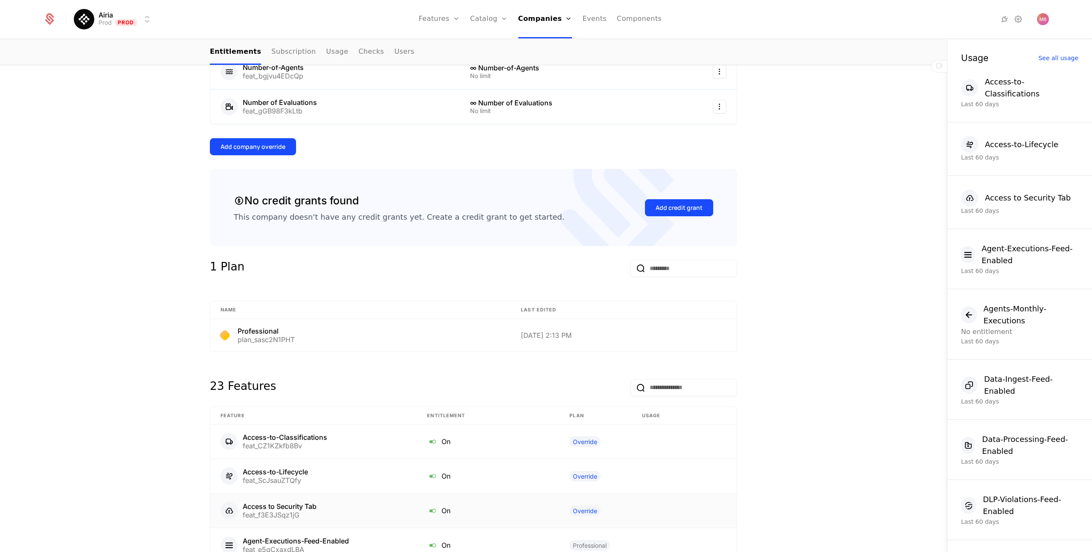
scroll to position [614, 0]
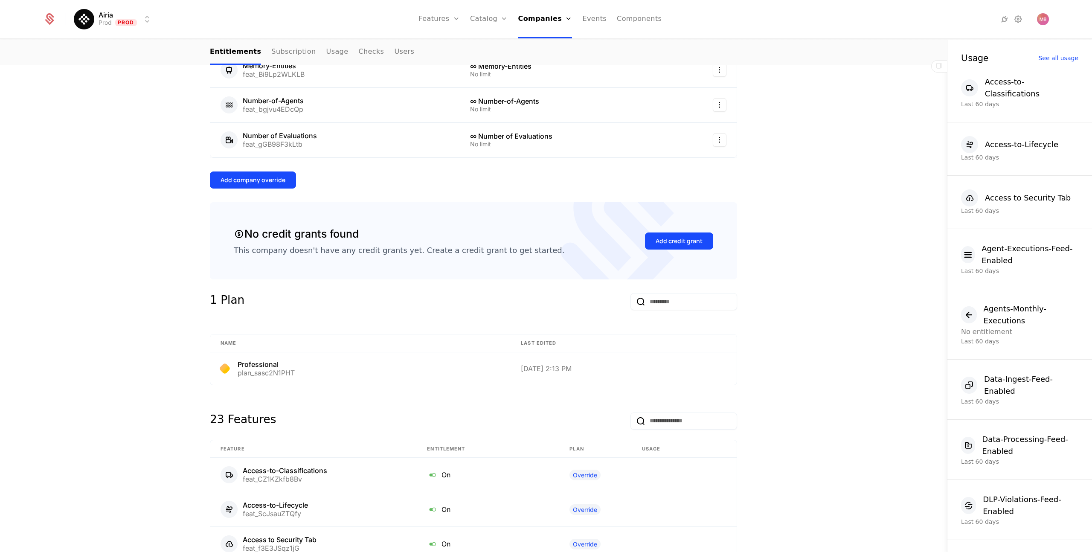
click at [269, 181] on div "Add company override" at bounding box center [252, 180] width 65 height 9
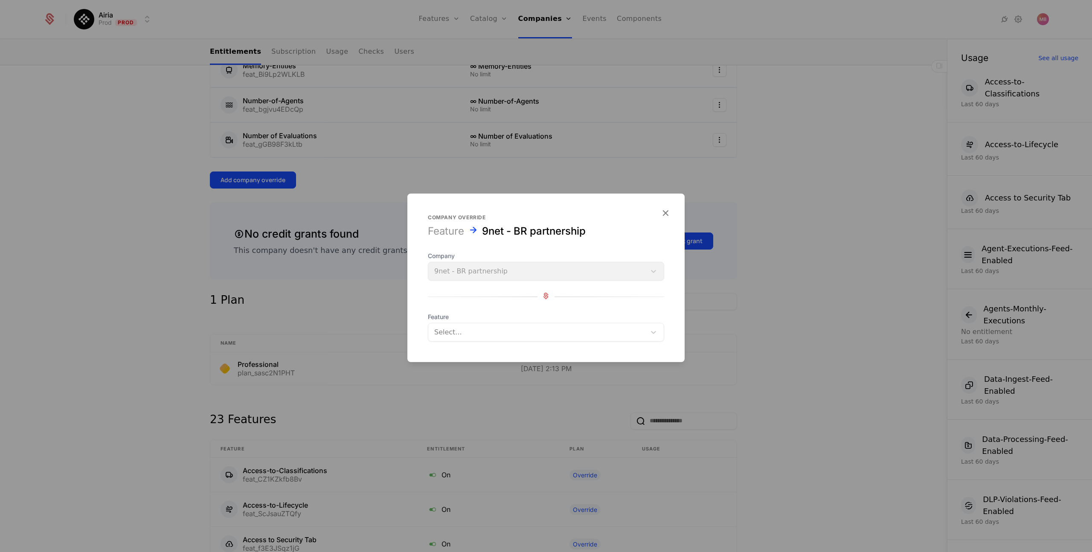
click at [473, 335] on div at bounding box center [537, 332] width 206 height 12
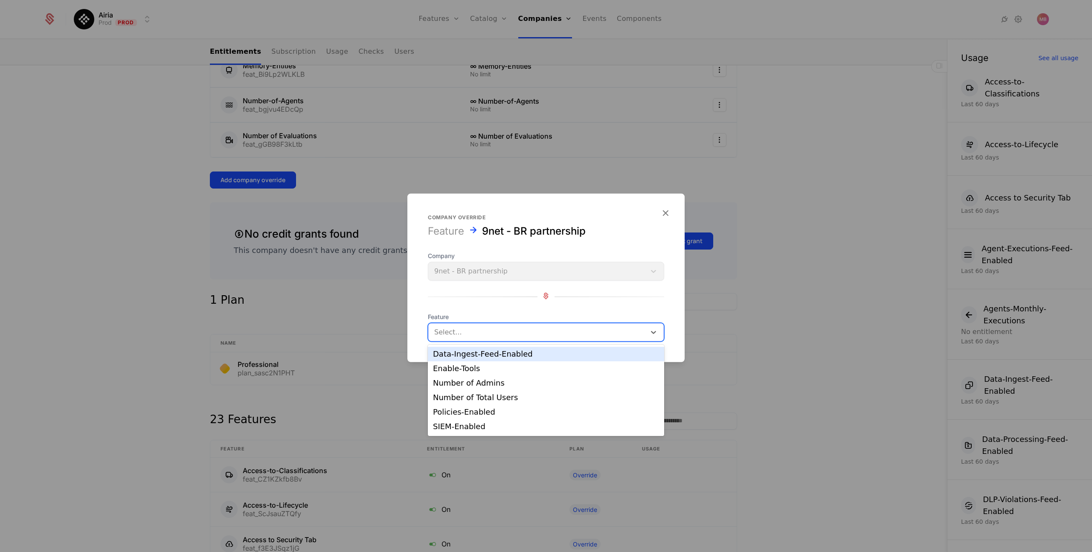
scroll to position [44, 0]
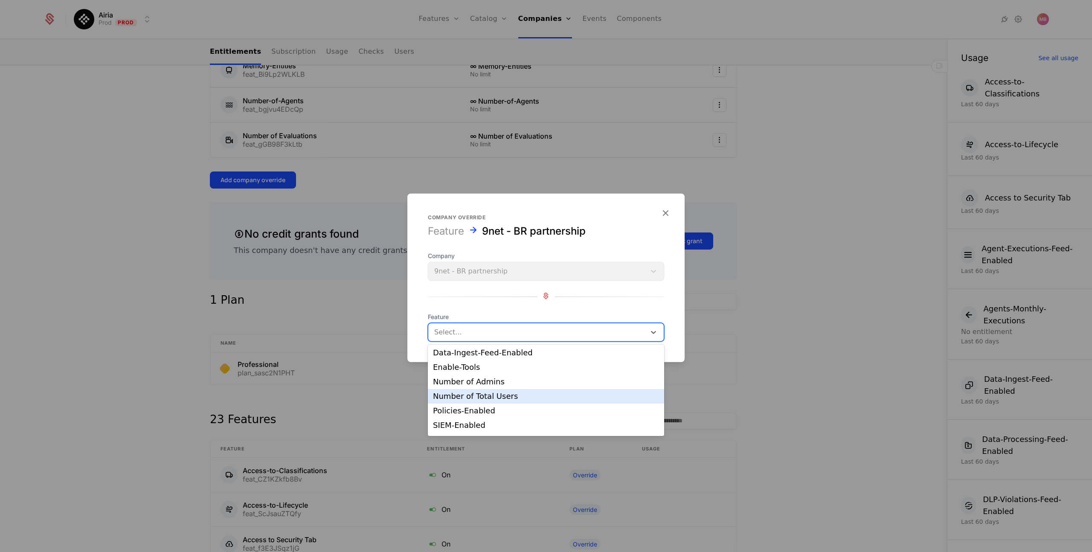
click at [521, 391] on div "Number of Total Users" at bounding box center [546, 396] width 236 height 14
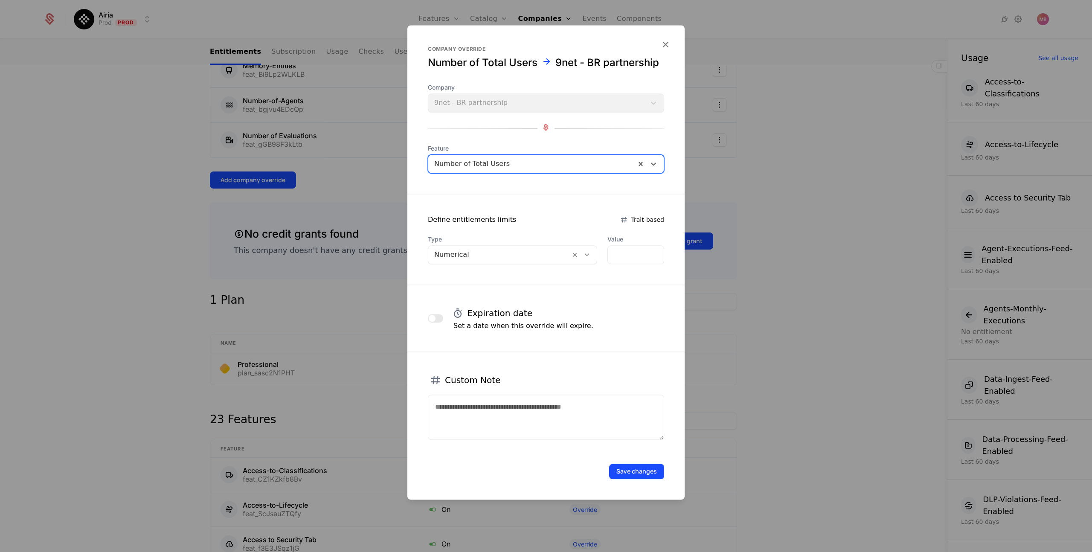
click at [585, 256] on icon at bounding box center [587, 255] width 8 height 8
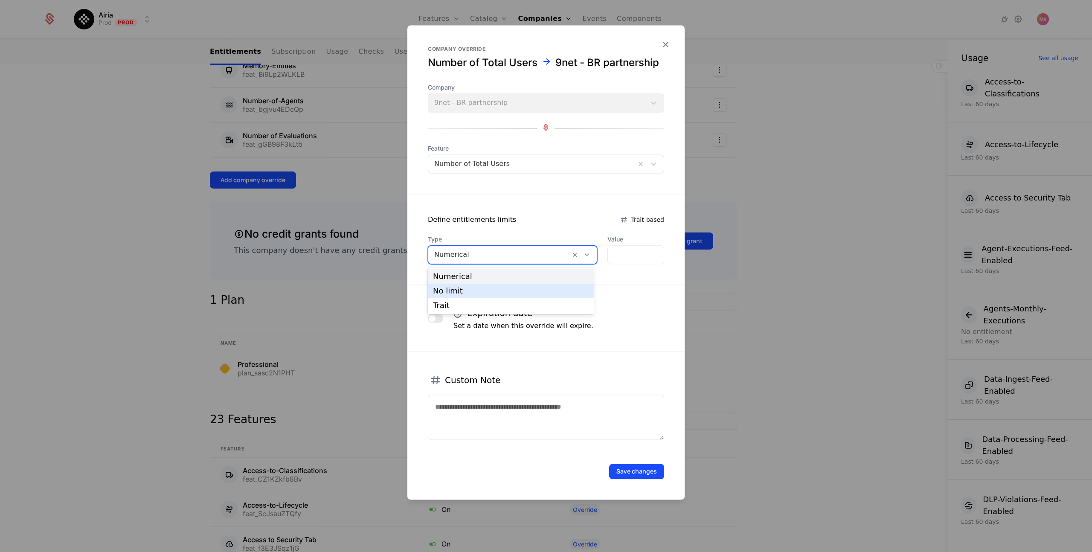
click at [559, 288] on div "No limit" at bounding box center [511, 291] width 156 height 8
click at [627, 469] on button "Save changes" at bounding box center [636, 470] width 55 height 15
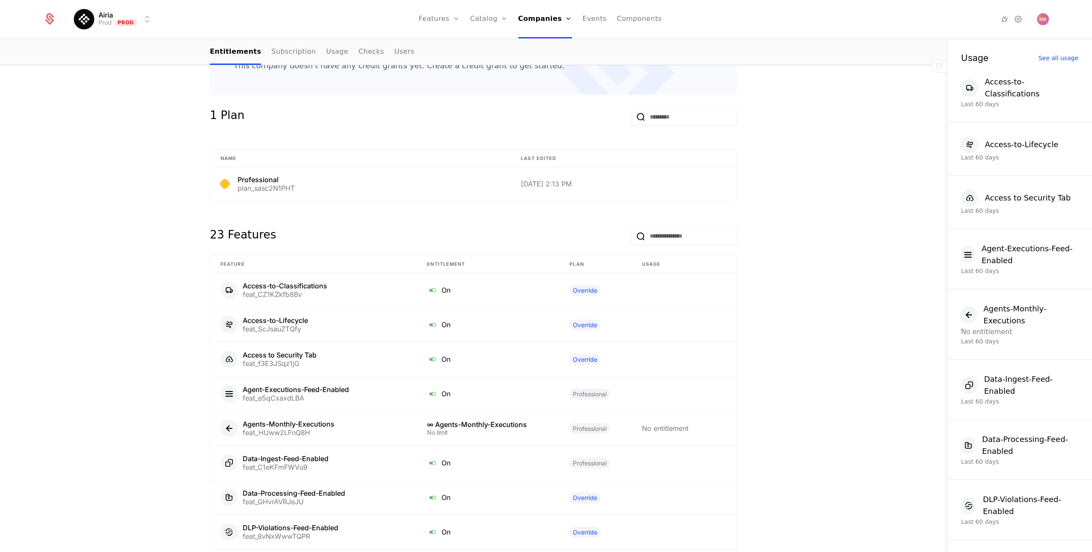
scroll to position [607, 0]
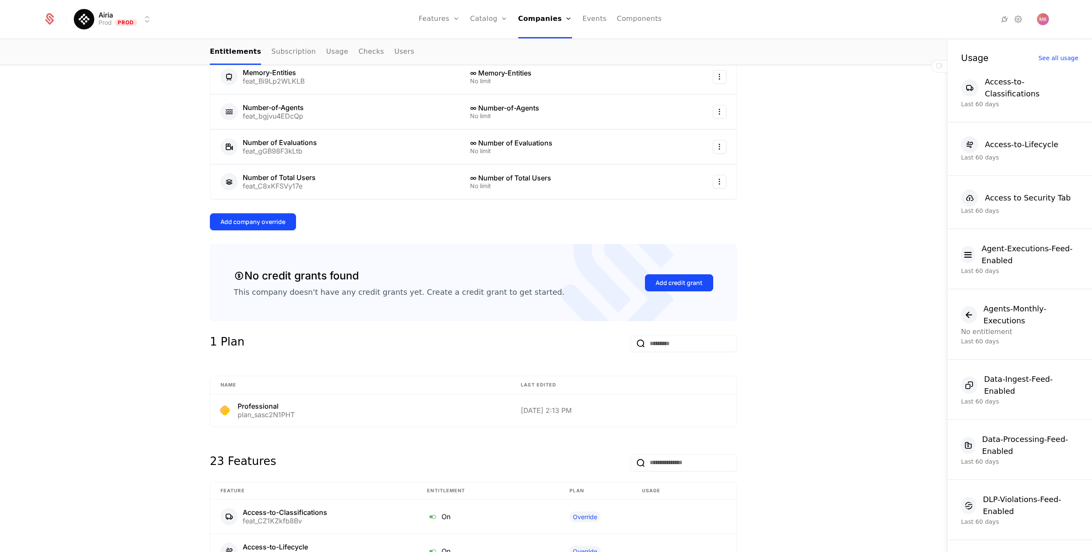
click at [278, 225] on div "Add company override" at bounding box center [252, 221] width 65 height 9
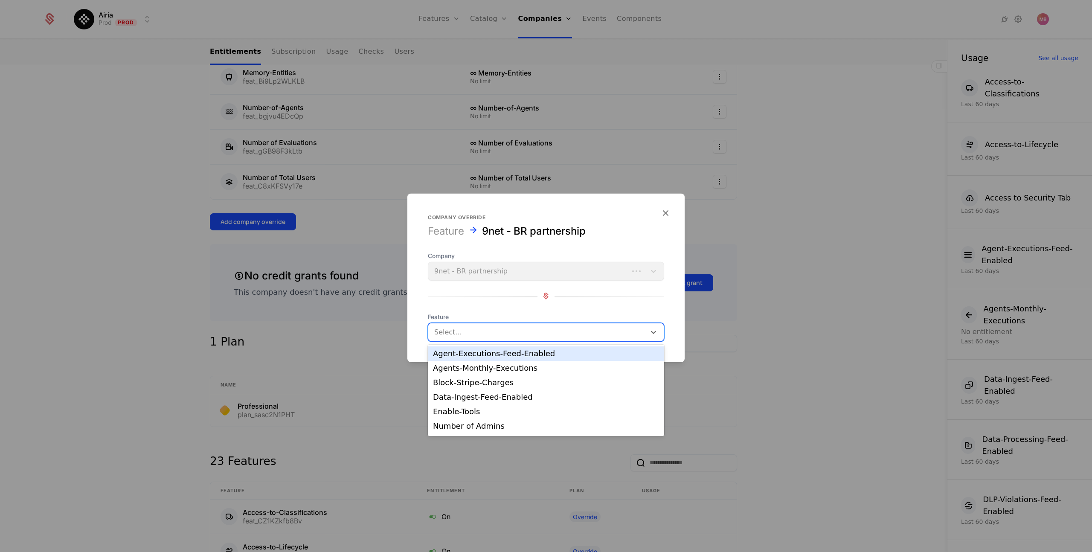
click at [486, 333] on div at bounding box center [537, 332] width 206 height 12
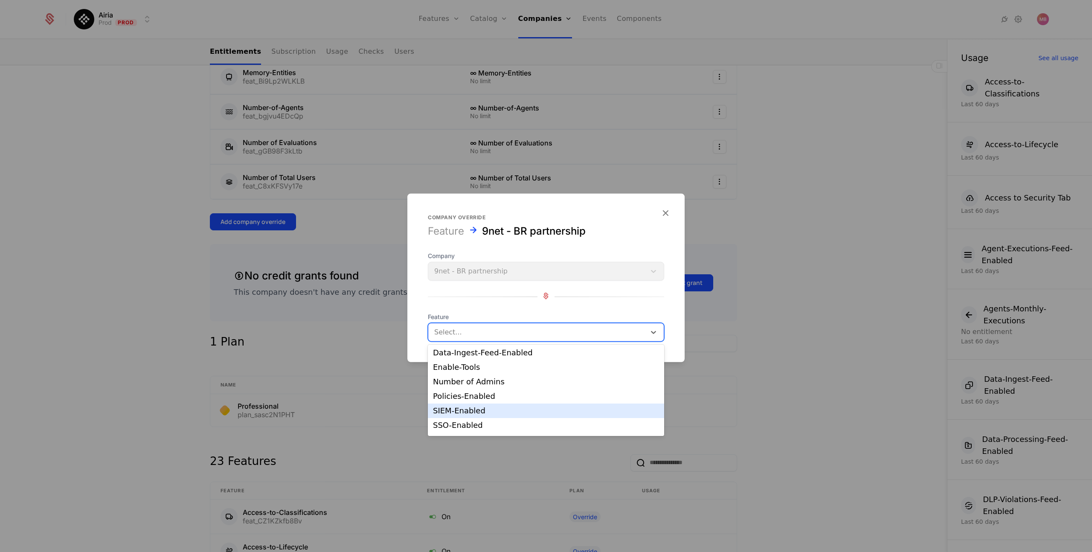
scroll to position [57, 0]
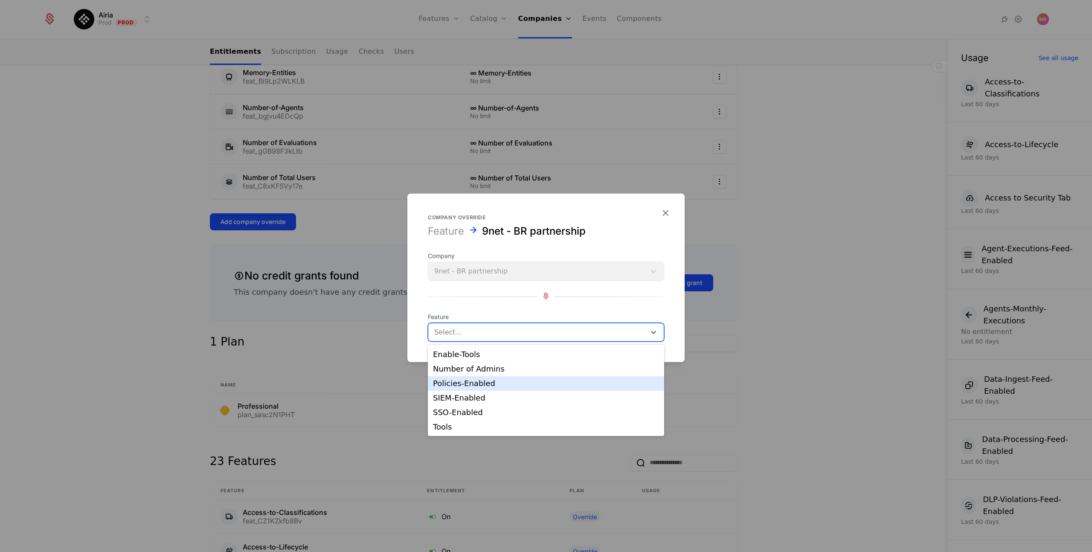
click at [515, 381] on div "Policies-Enabled" at bounding box center [546, 383] width 226 height 8
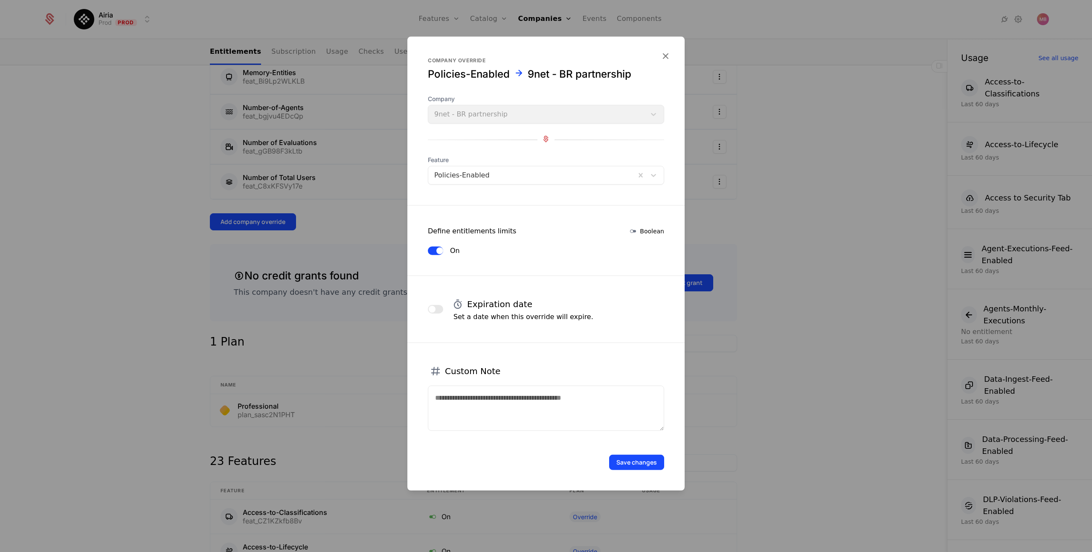
click at [651, 466] on button "Save changes" at bounding box center [636, 462] width 55 height 15
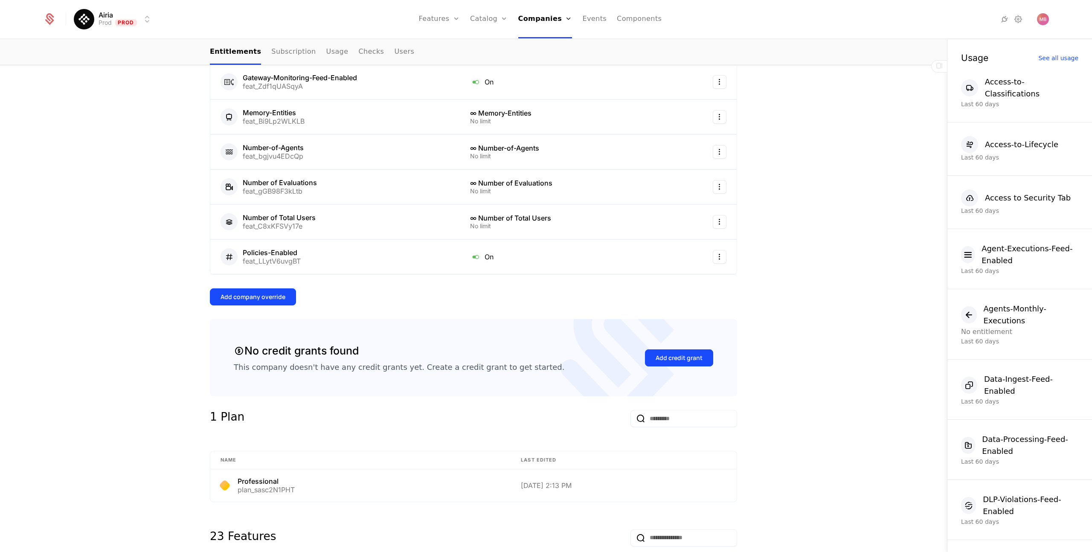
scroll to position [565, 0]
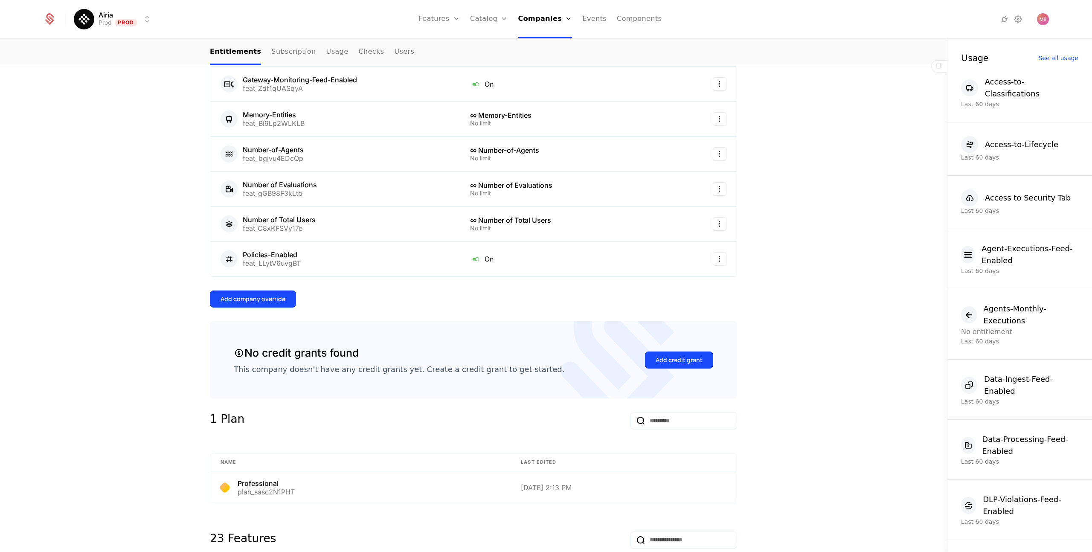
click at [273, 301] on div "Add company override" at bounding box center [252, 299] width 65 height 9
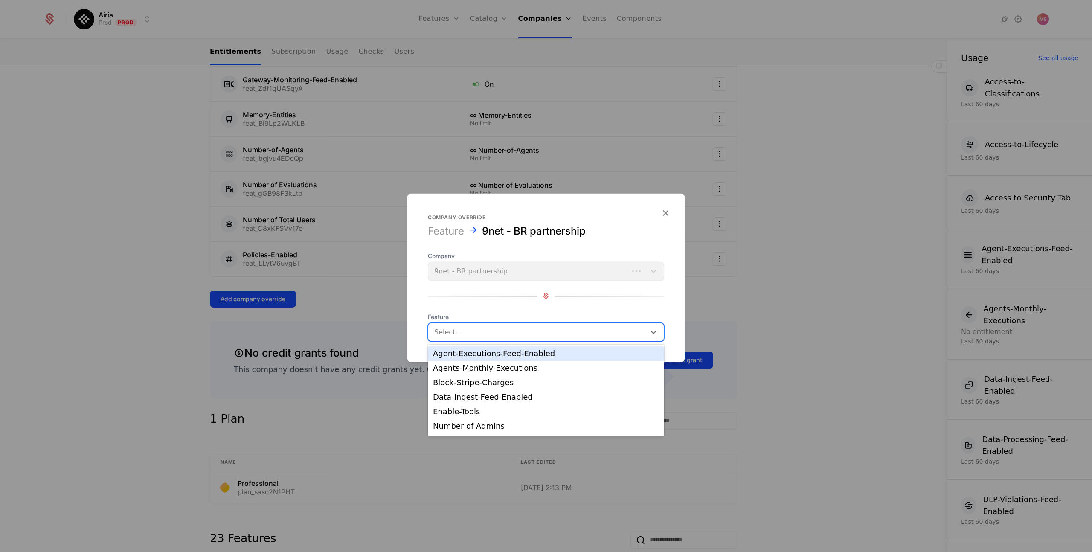
click at [445, 332] on div at bounding box center [537, 332] width 206 height 12
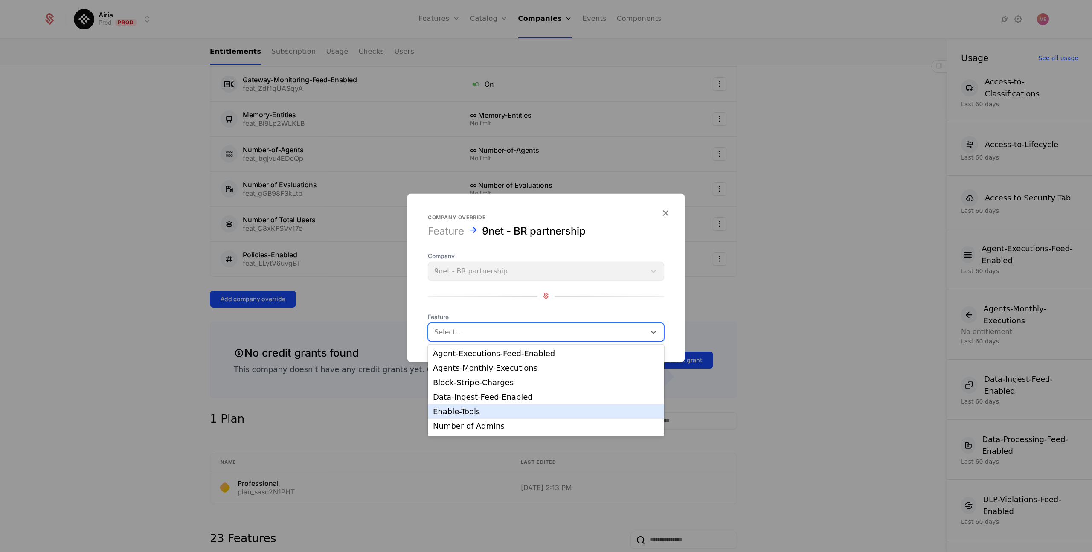
scroll to position [43, 0]
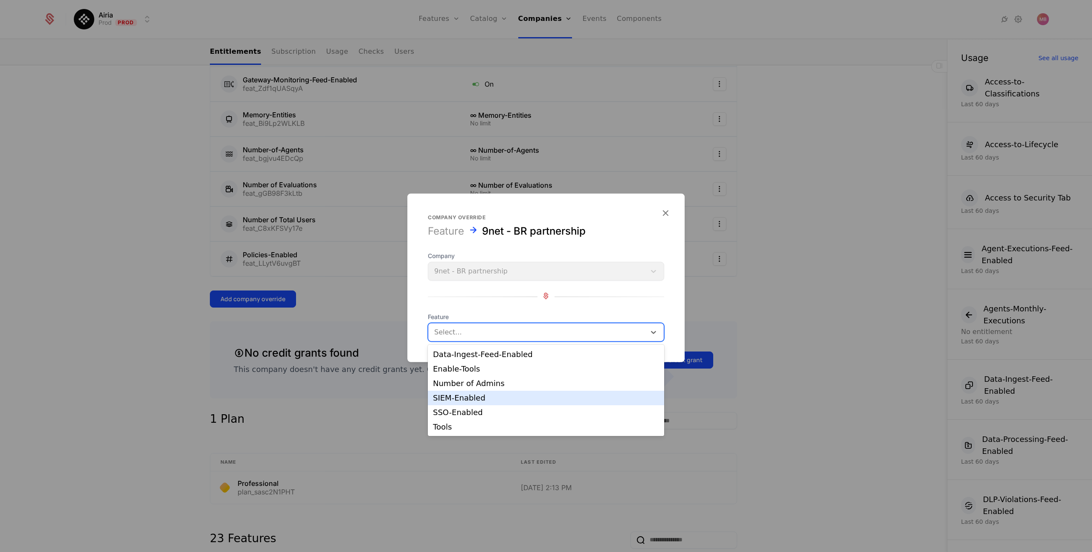
click at [478, 396] on div "SIEM-Enabled" at bounding box center [546, 398] width 226 height 8
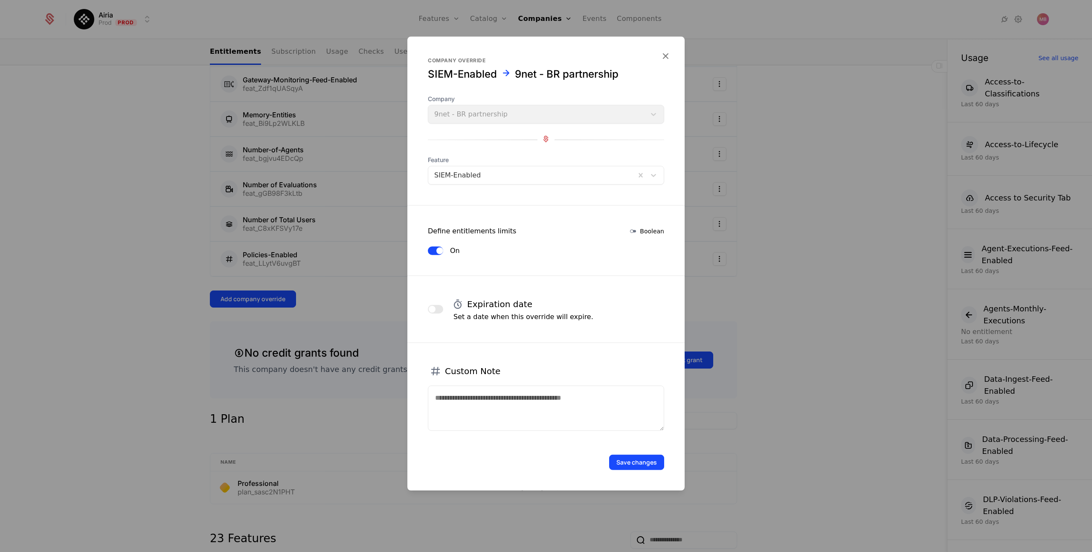
click at [625, 462] on button "Save changes" at bounding box center [636, 462] width 55 height 15
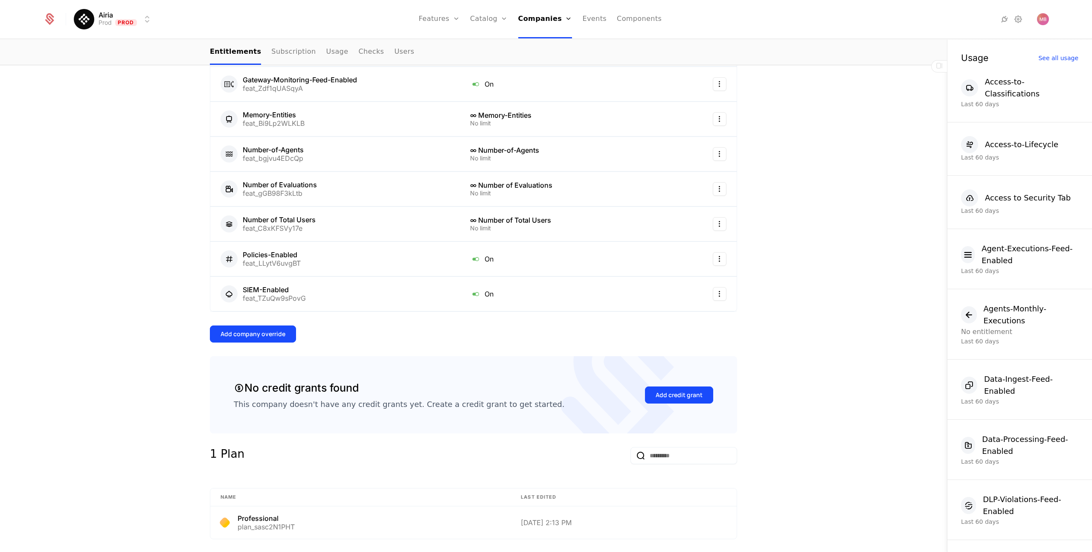
click at [252, 336] on div "Add company override" at bounding box center [252, 334] width 65 height 9
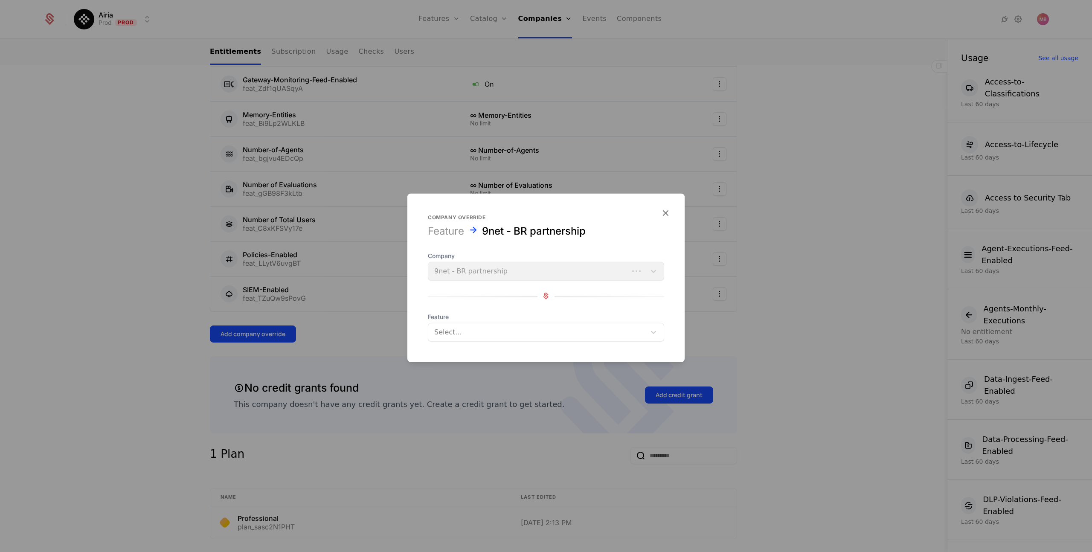
click at [476, 338] on div "Select..." at bounding box center [536, 331] width 217 height 15
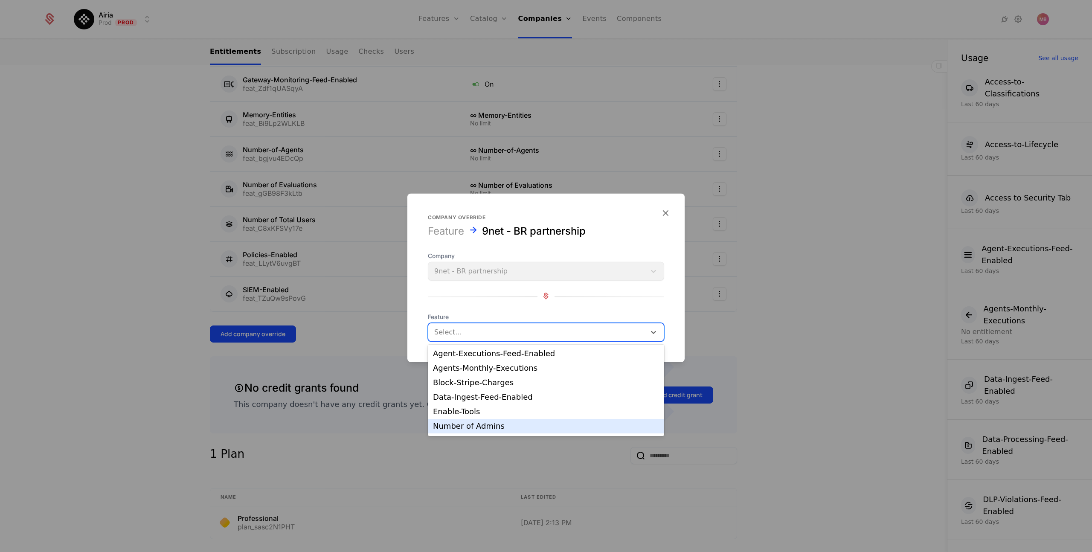
scroll to position [28, 0]
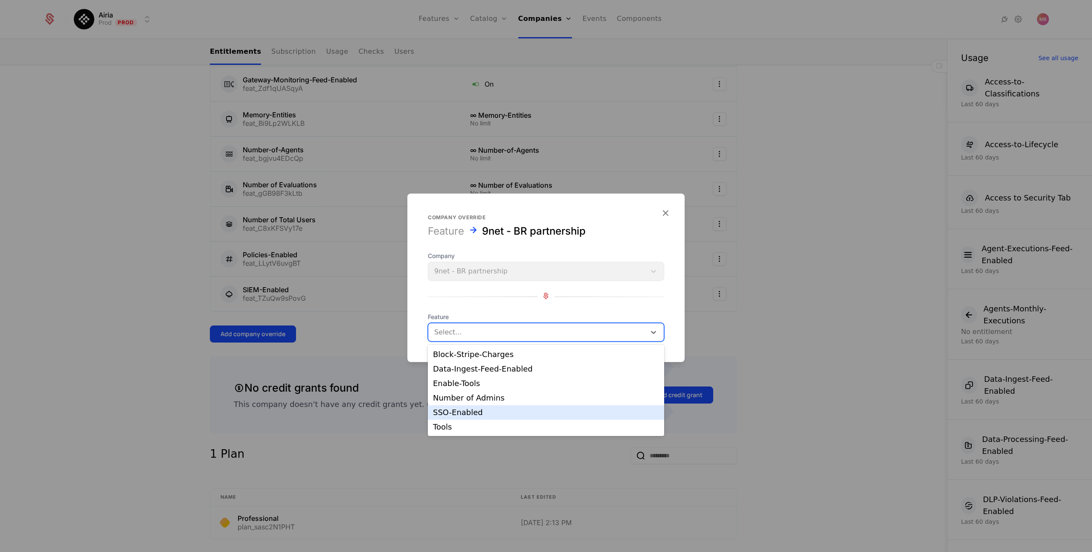
click at [480, 414] on div "SSO-Enabled" at bounding box center [546, 412] width 226 height 8
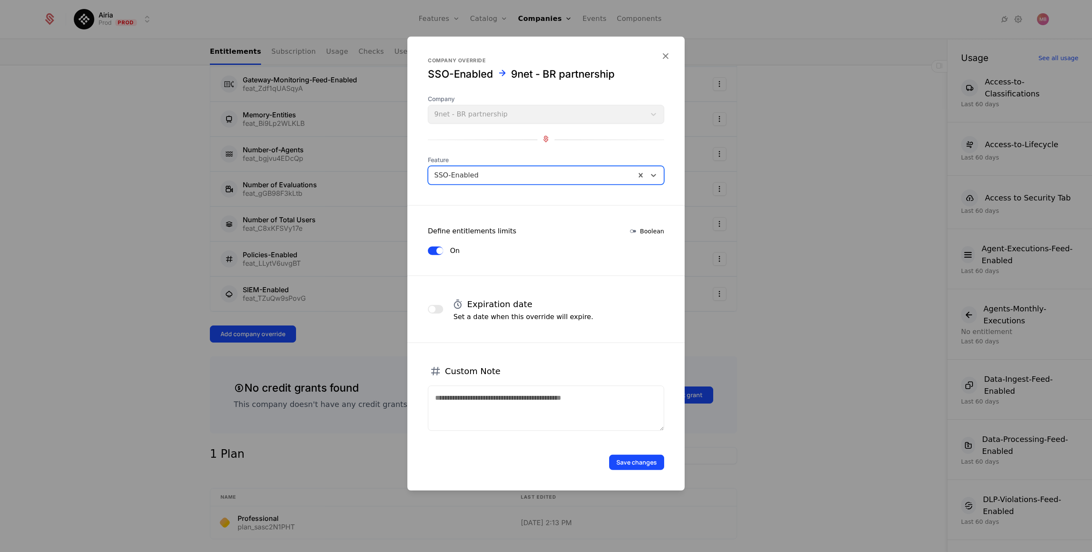
click at [616, 470] on form "Company override SSO-Enabled 9net - BR partnership Company 9net - BR partnershi…" at bounding box center [545, 264] width 277 height 454
click at [626, 460] on button "Save changes" at bounding box center [636, 462] width 55 height 15
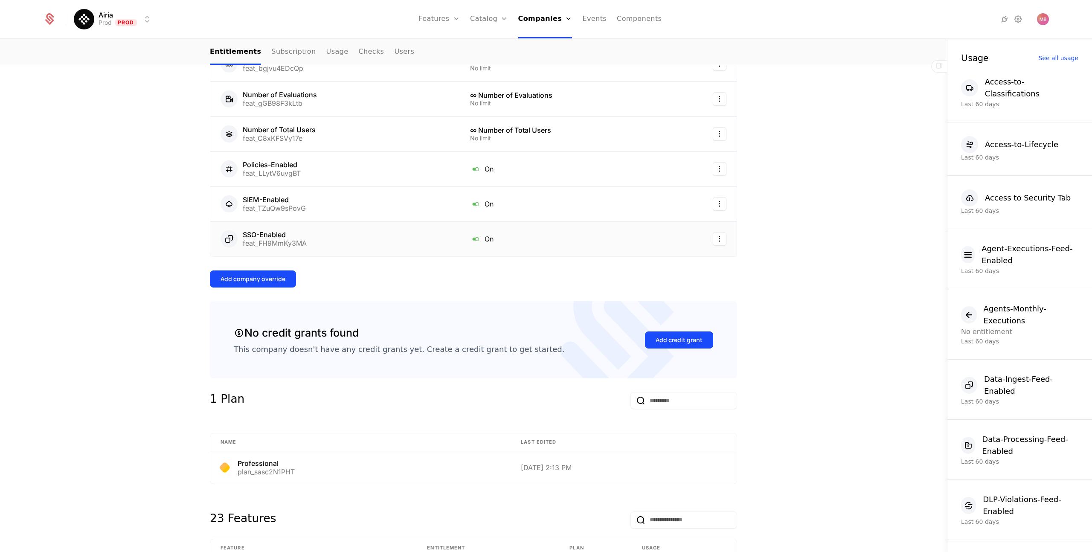
scroll to position [556, 0]
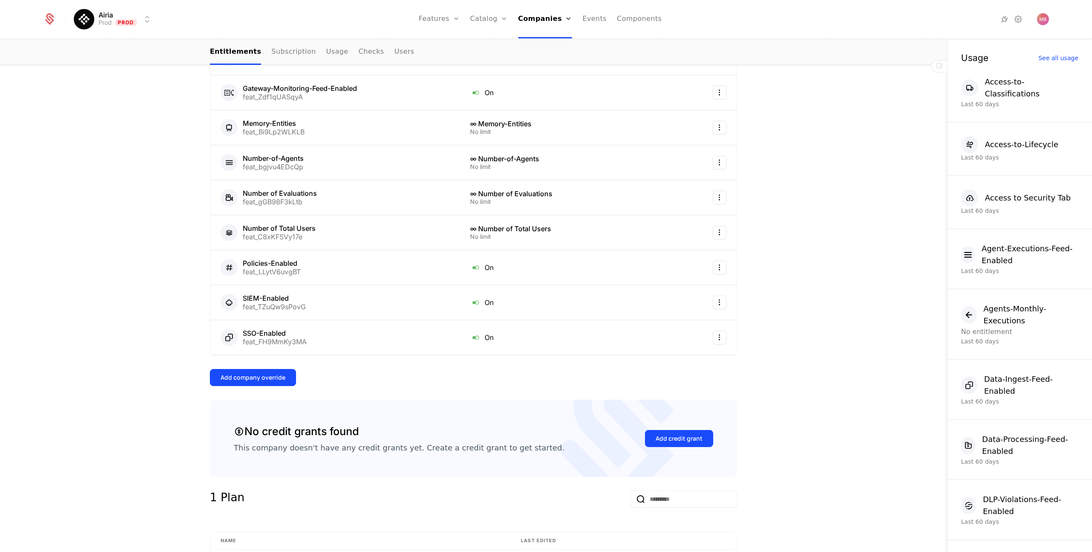
click at [278, 372] on button "Add company override" at bounding box center [253, 377] width 86 height 17
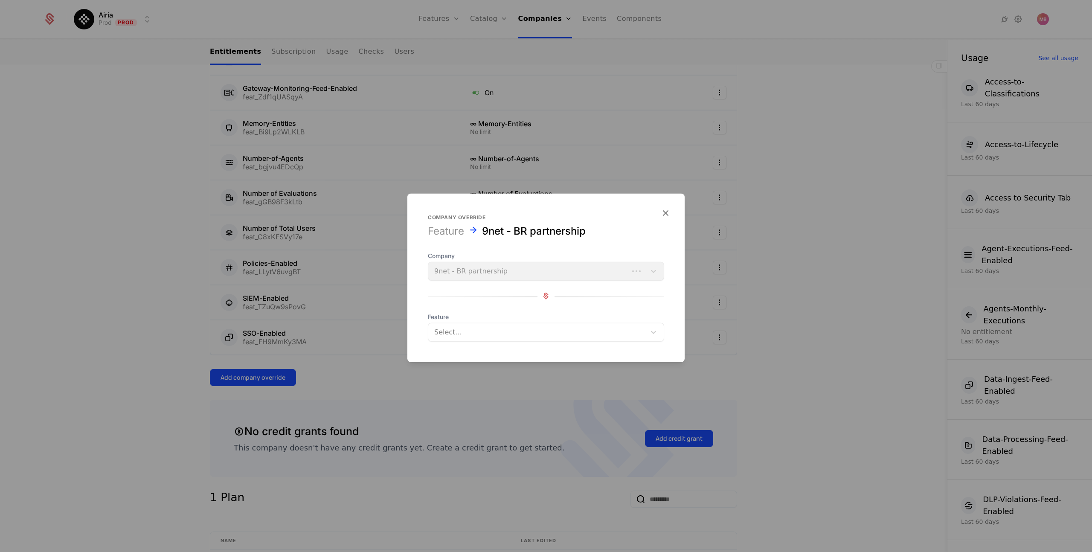
click at [458, 334] on div at bounding box center [537, 332] width 206 height 12
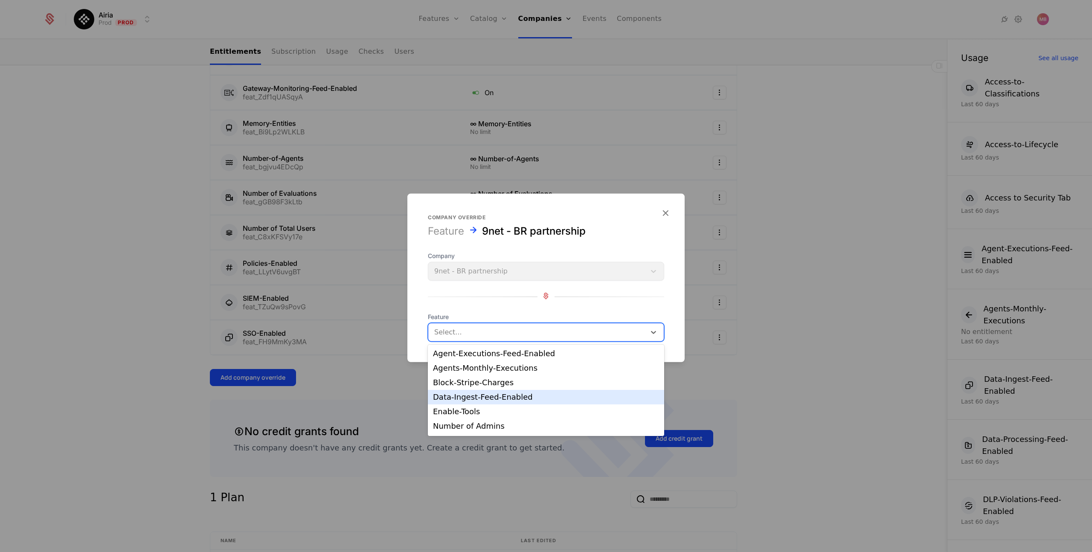
scroll to position [14, 0]
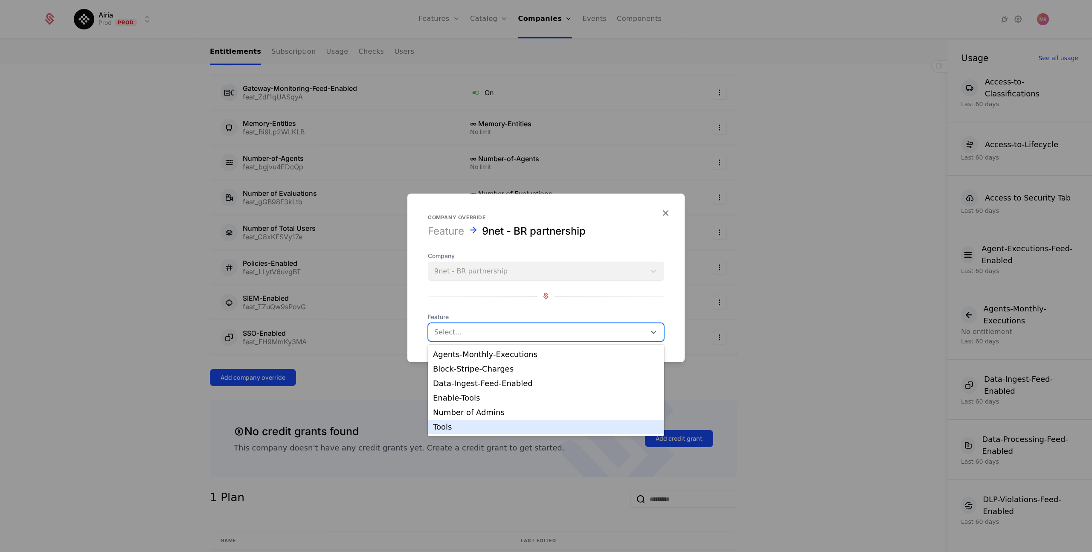
click at [474, 423] on div "Tools" at bounding box center [546, 427] width 226 height 8
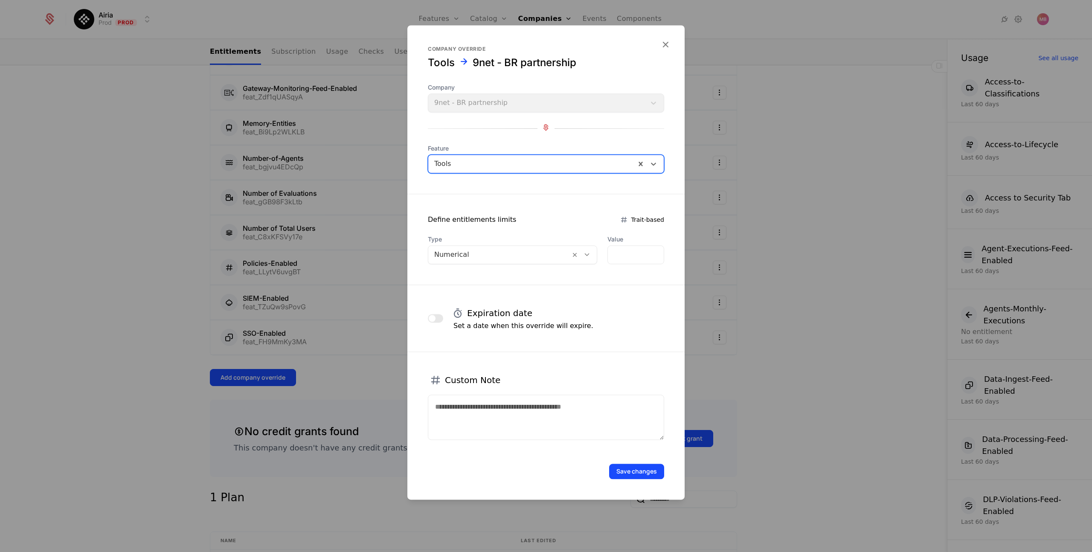
click at [587, 252] on icon at bounding box center [587, 255] width 8 height 8
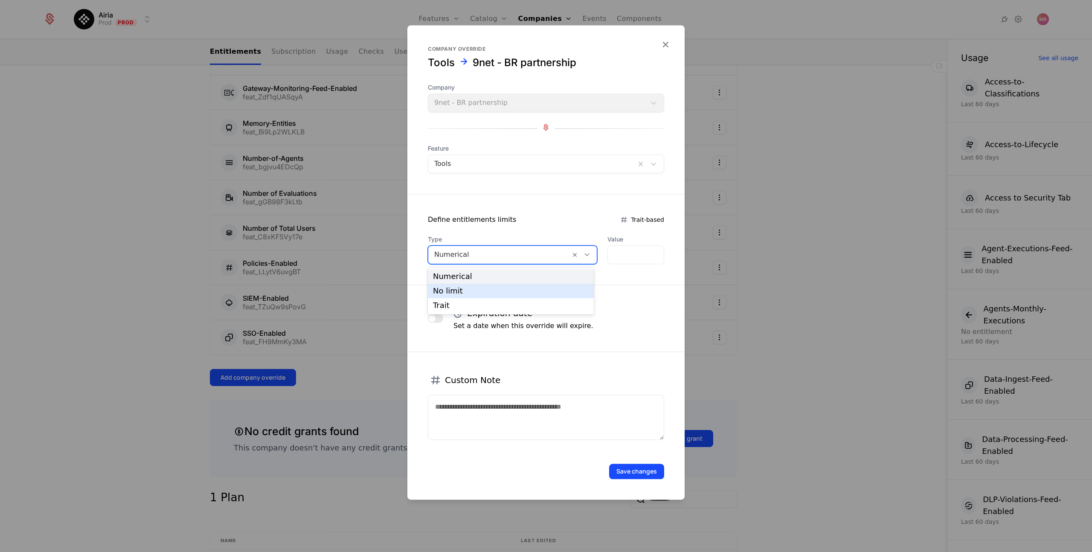
click at [545, 292] on div "No limit" at bounding box center [511, 291] width 156 height 8
click at [641, 469] on button "Save changes" at bounding box center [636, 470] width 55 height 15
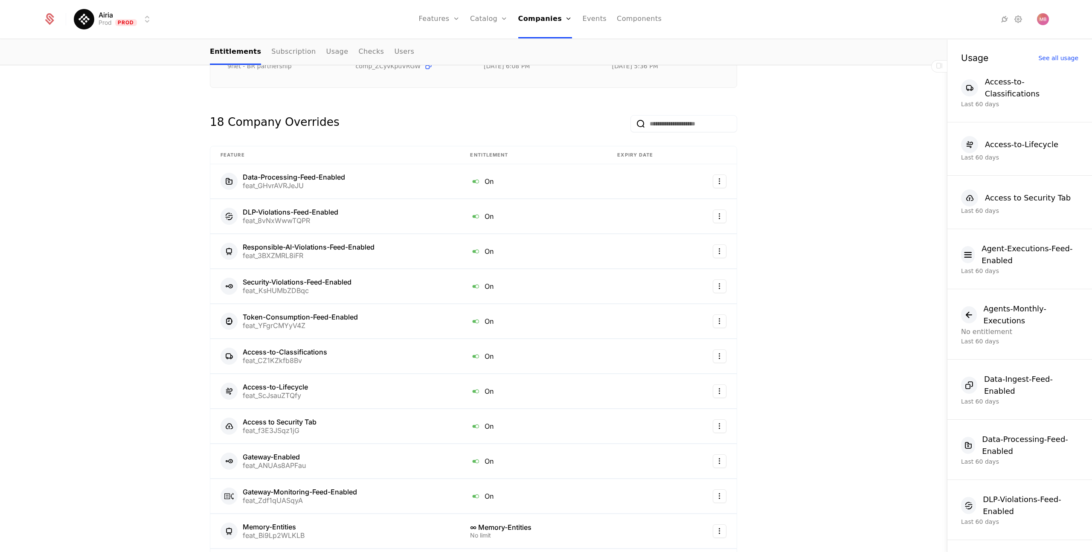
scroll to position [0, 0]
